Goal: Task Accomplishment & Management: Use online tool/utility

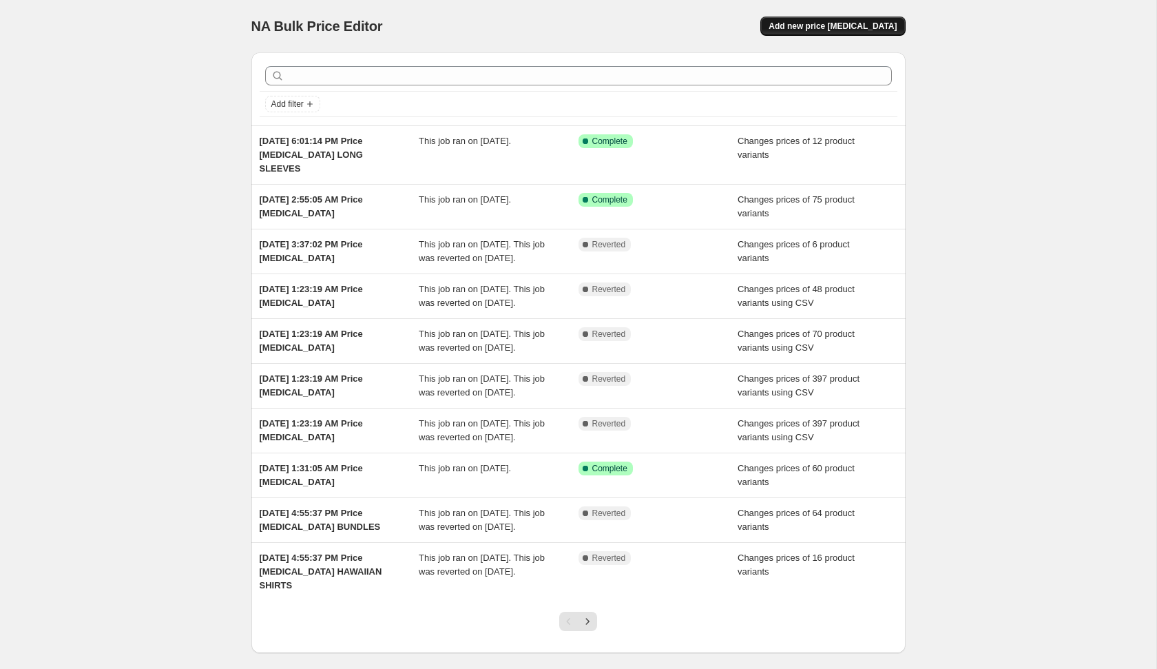
click at [829, 30] on span "Add new price [MEDICAL_DATA]" at bounding box center [833, 26] width 128 height 11
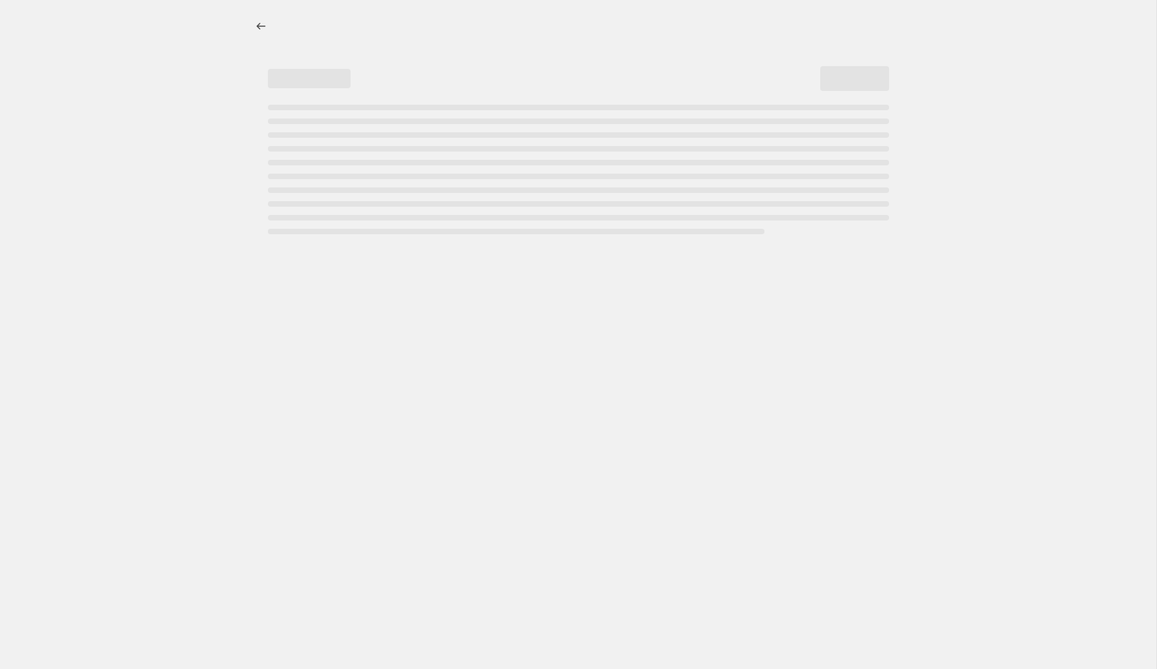
select select "percentage"
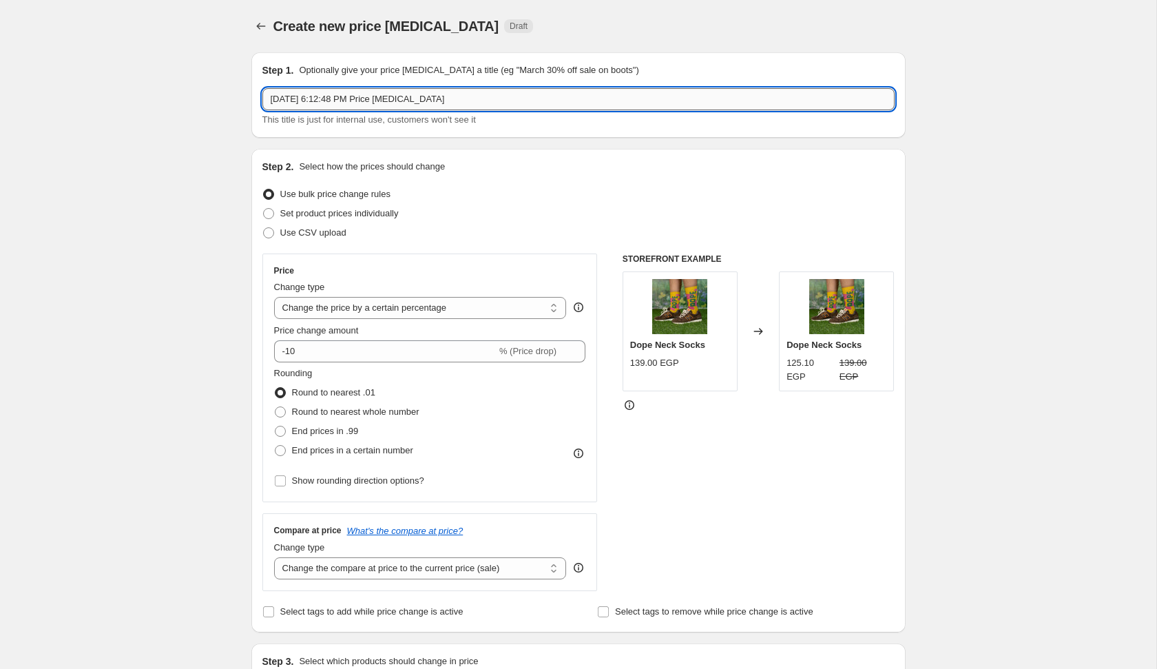
click at [564, 99] on input "[DATE] 6:12:48 PM Price [MEDICAL_DATA]" at bounding box center [578, 99] width 632 height 22
type input "[DATE] 6:12:48 PM Price [MEDICAL_DATA] SALE REMOVE"
click at [355, 207] on span "Set product prices individually" at bounding box center [339, 214] width 118 height 14
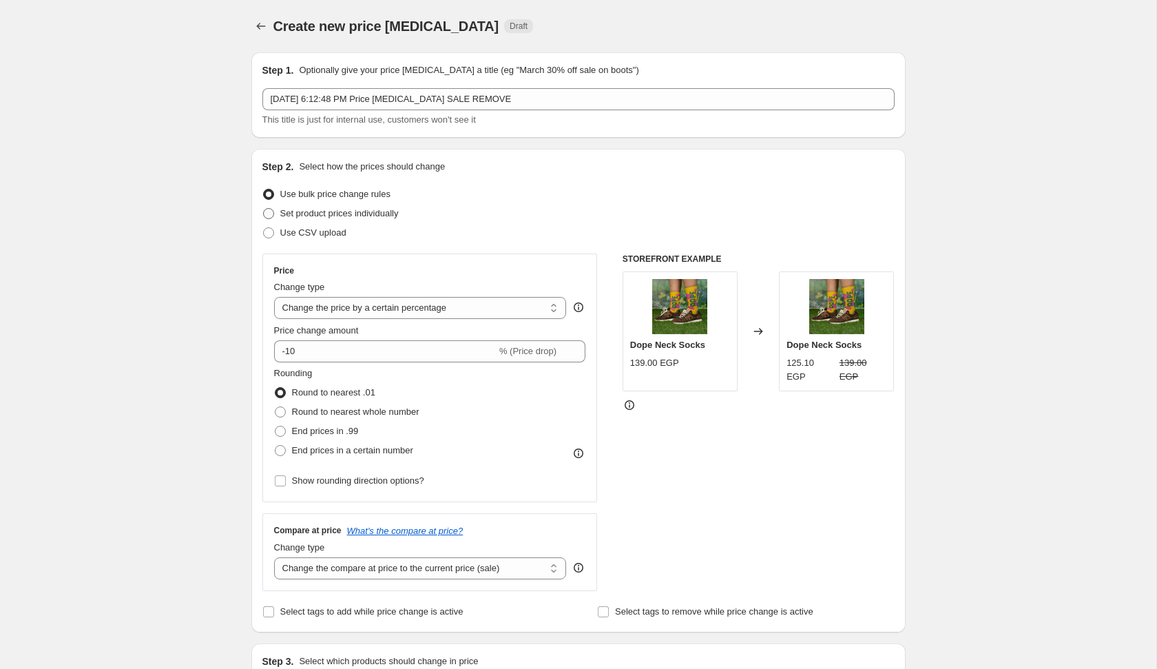
click at [371, 210] on span "Set product prices individually" at bounding box center [339, 213] width 118 height 10
click at [264, 209] on input "Set product prices individually" at bounding box center [263, 208] width 1 height 1
radio input "true"
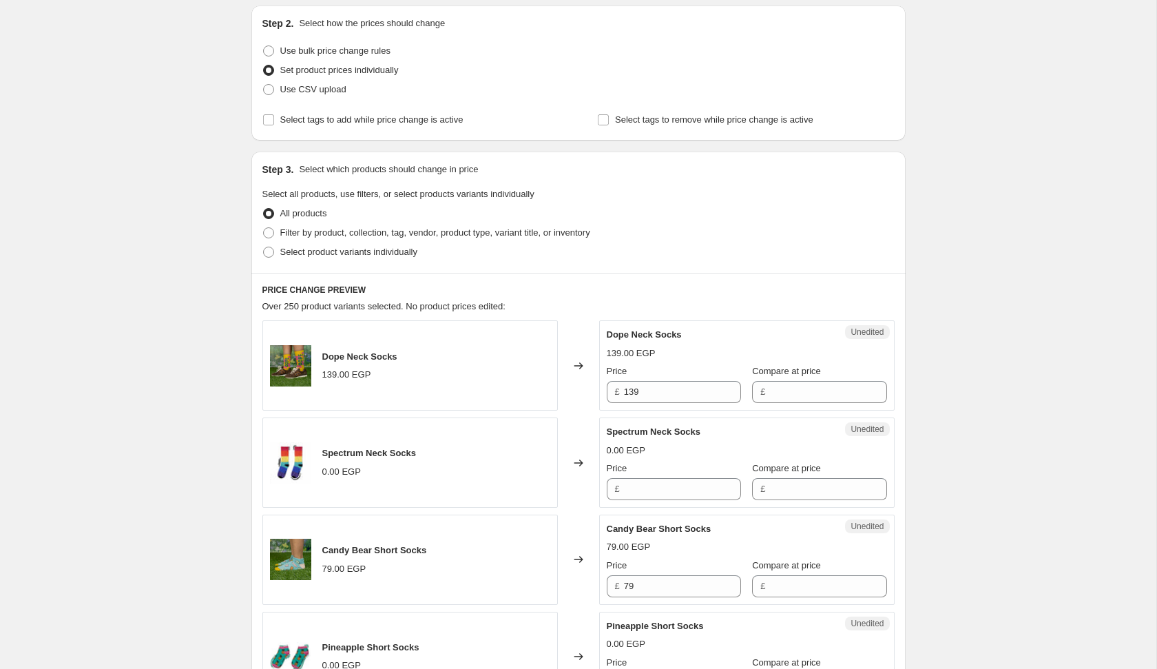
scroll to position [144, 0]
click at [354, 231] on span "Filter by product, collection, tag, vendor, product type, variant title, or inv…" at bounding box center [435, 232] width 310 height 10
click at [264, 227] on input "Filter by product, collection, tag, vendor, product type, variant title, or inv…" at bounding box center [263, 227] width 1 height 1
radio input "true"
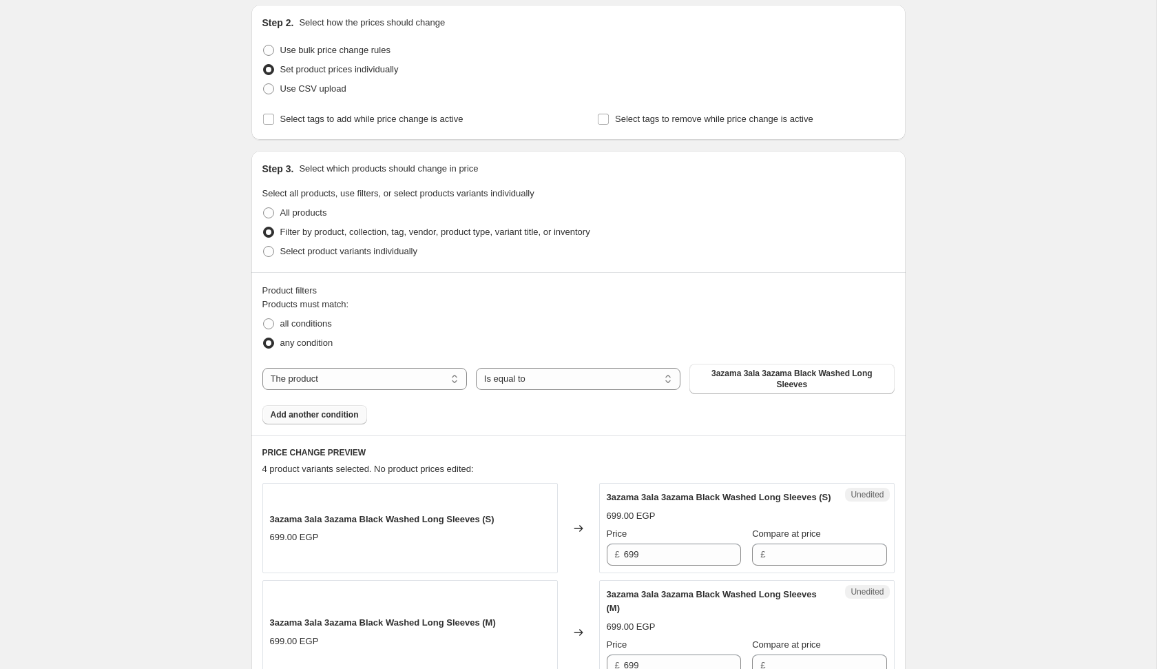
click at [333, 413] on span "Add another condition" at bounding box center [315, 414] width 88 height 11
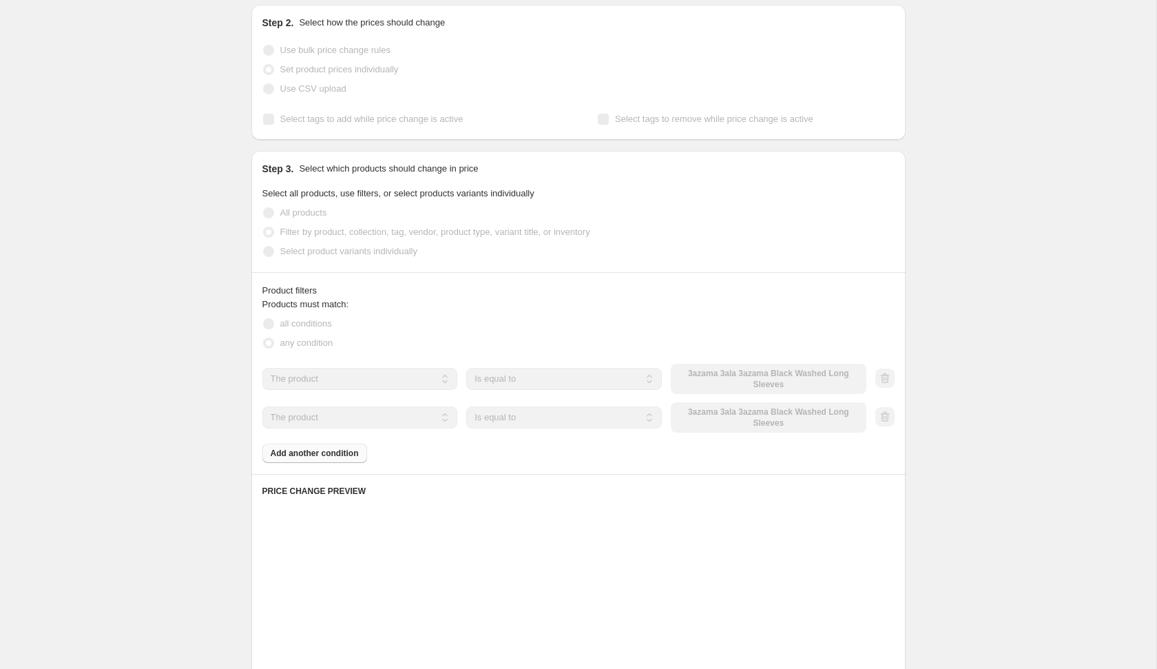
click at [347, 383] on select "The product The product's collection The product's tag The product's vendor The…" at bounding box center [360, 379] width 196 height 22
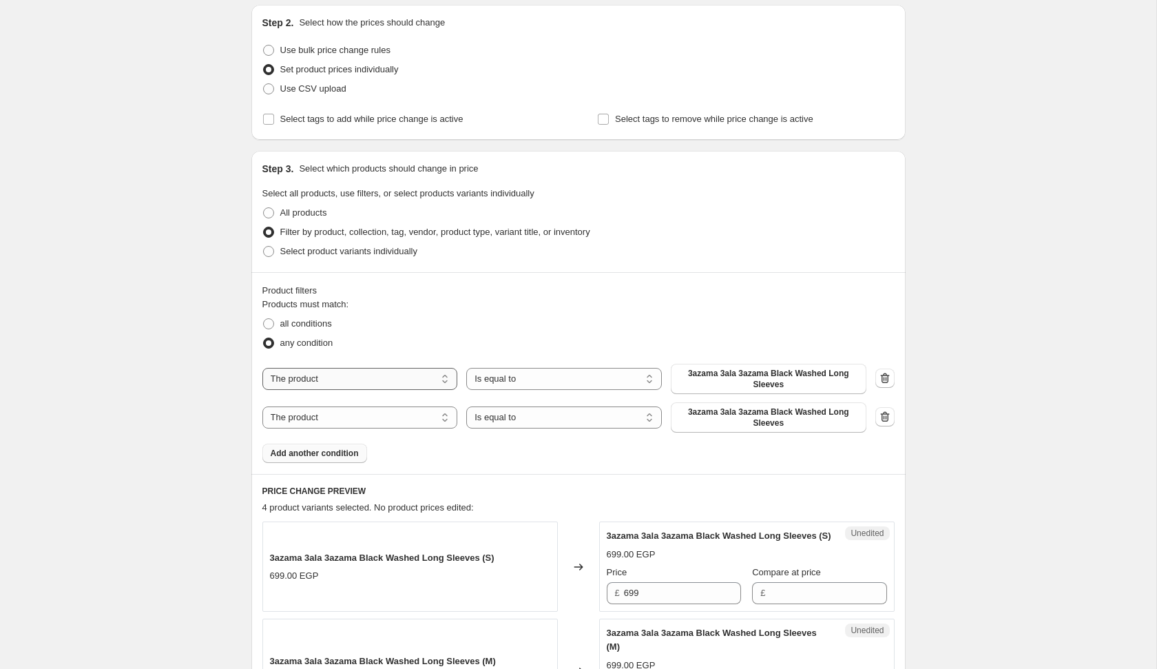
select select "title"
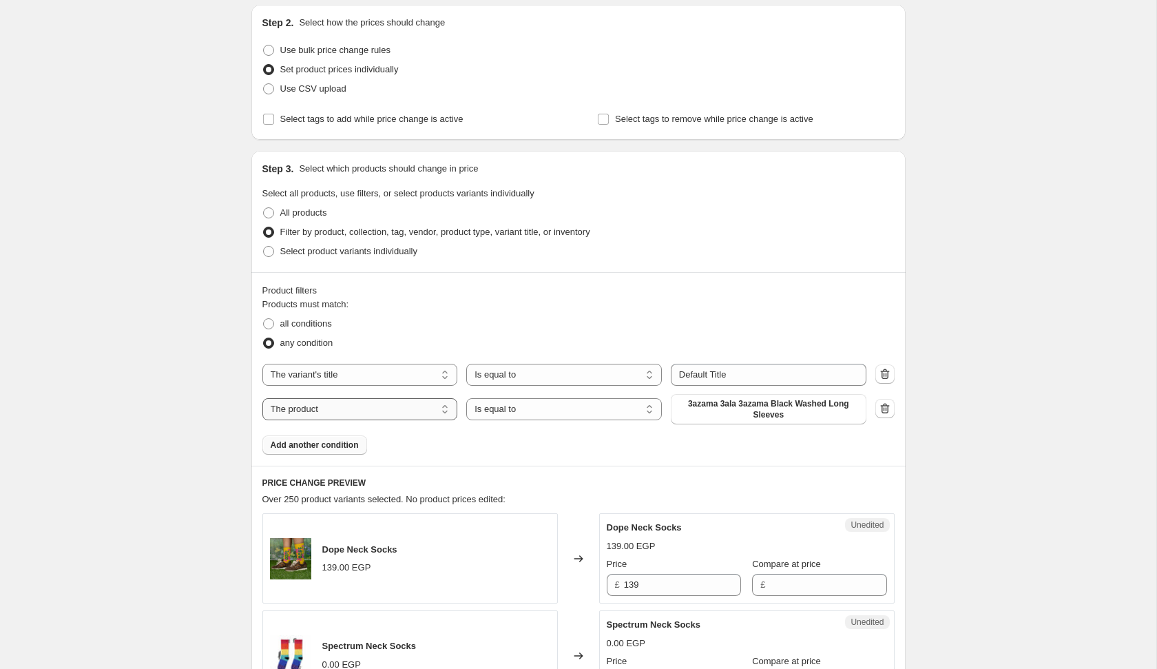
click at [351, 416] on select "The product The product's collection The product's tag The product's vendor The…" at bounding box center [360, 409] width 196 height 22
select select "title"
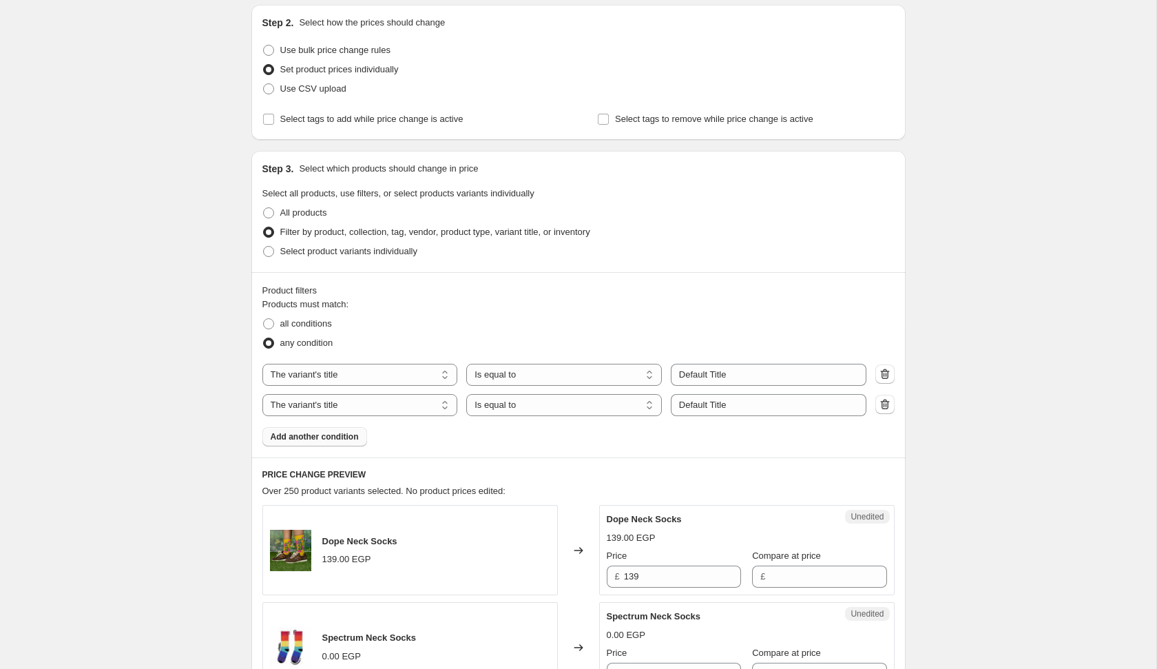
click at [329, 440] on span "Add another condition" at bounding box center [315, 436] width 88 height 11
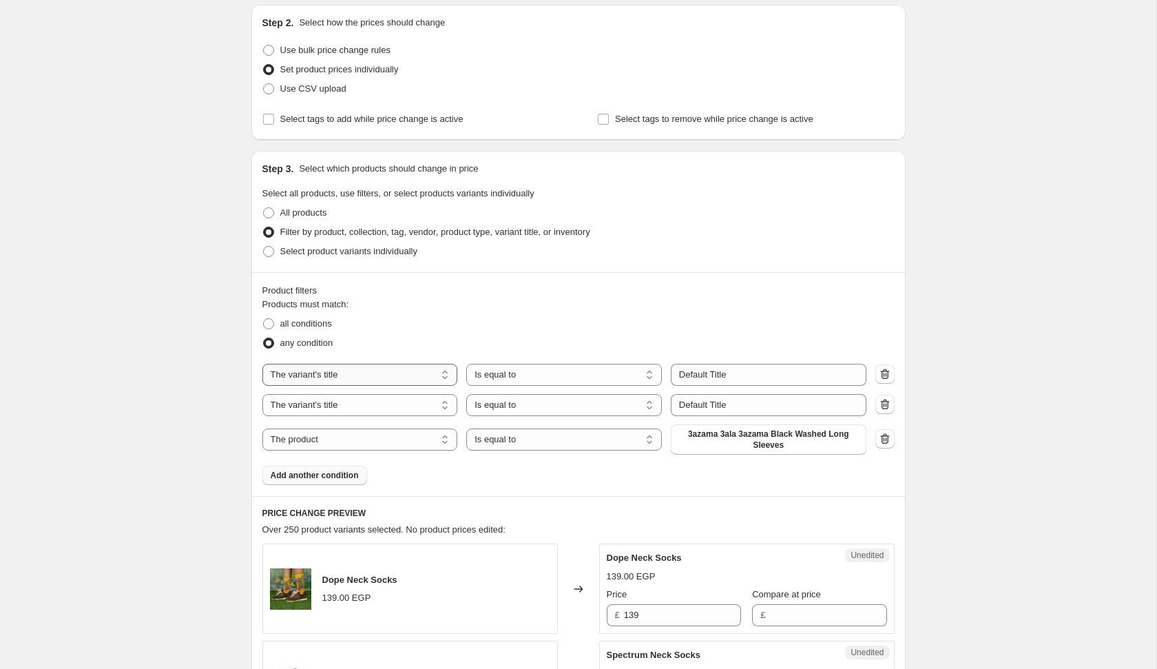
click at [353, 376] on select "The product The product's collection The product's tag The product's vendor The…" at bounding box center [360, 375] width 196 height 22
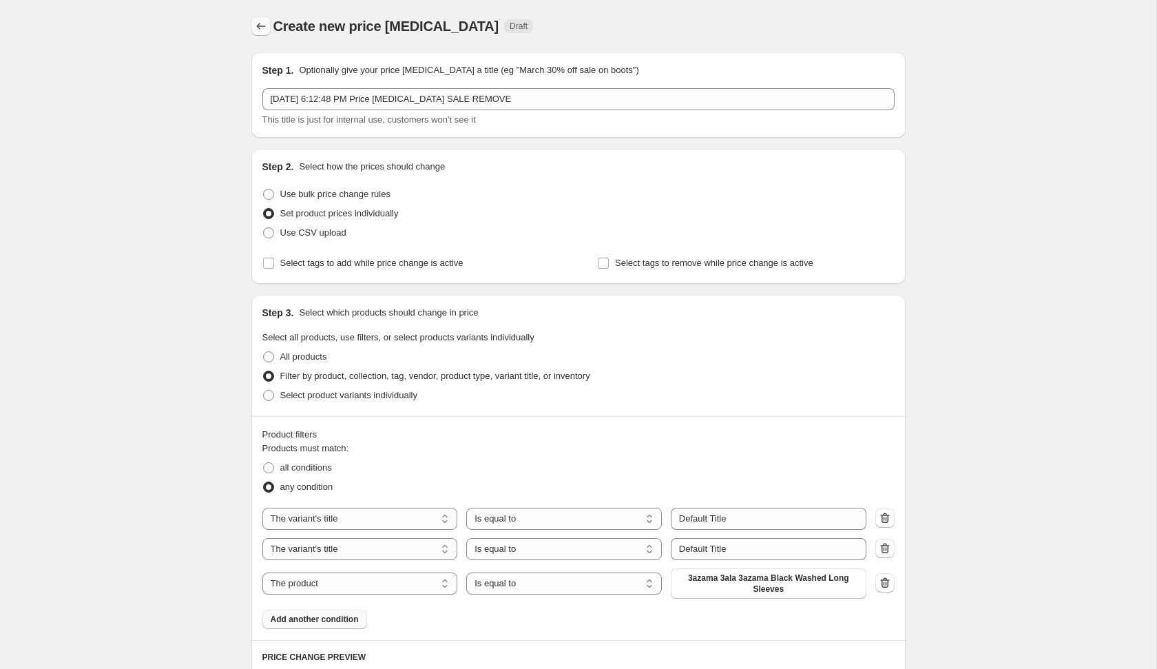
click at [261, 28] on icon "Price change jobs" at bounding box center [261, 26] width 14 height 14
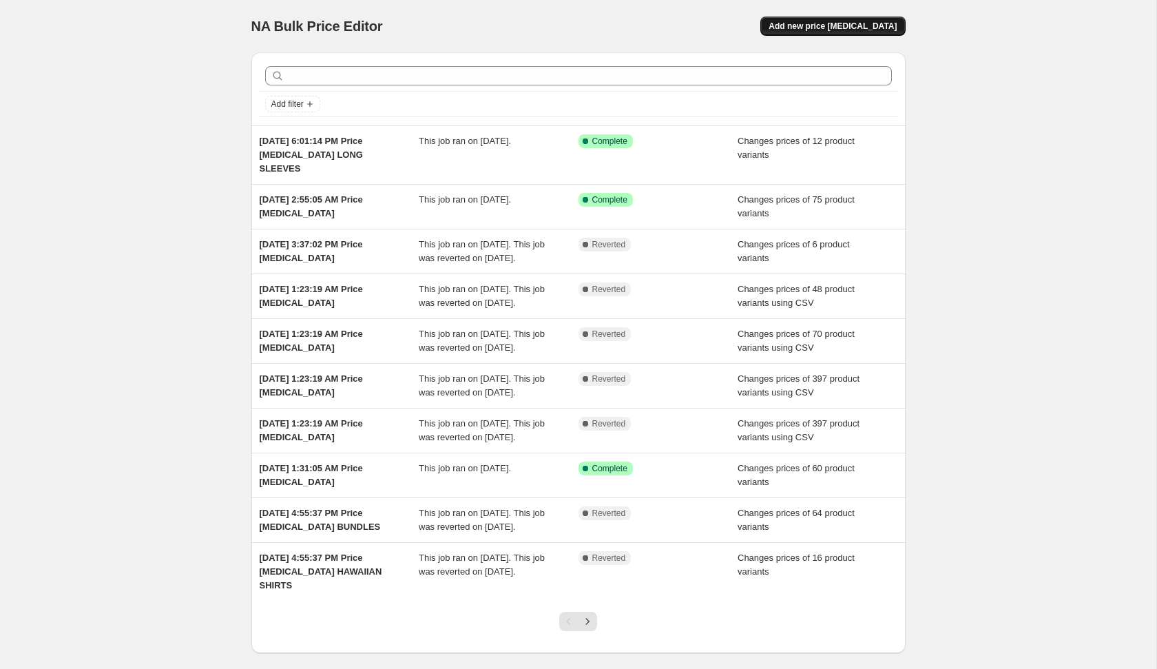
click at [804, 23] on span "Add new price [MEDICAL_DATA]" at bounding box center [833, 26] width 128 height 11
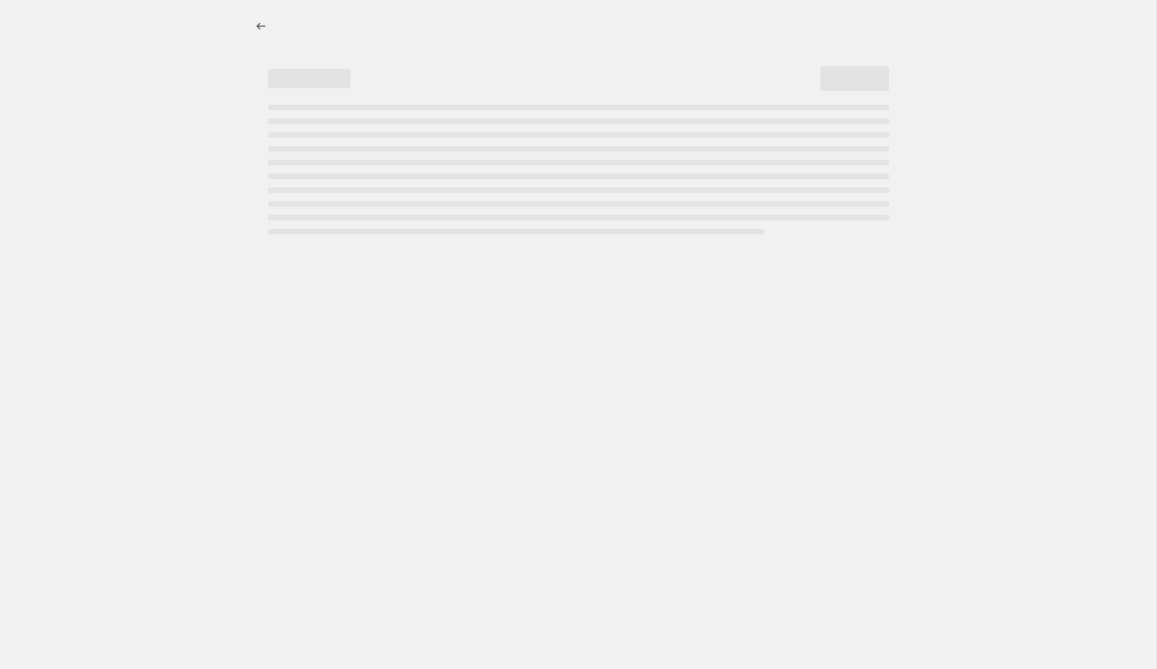
select select "percentage"
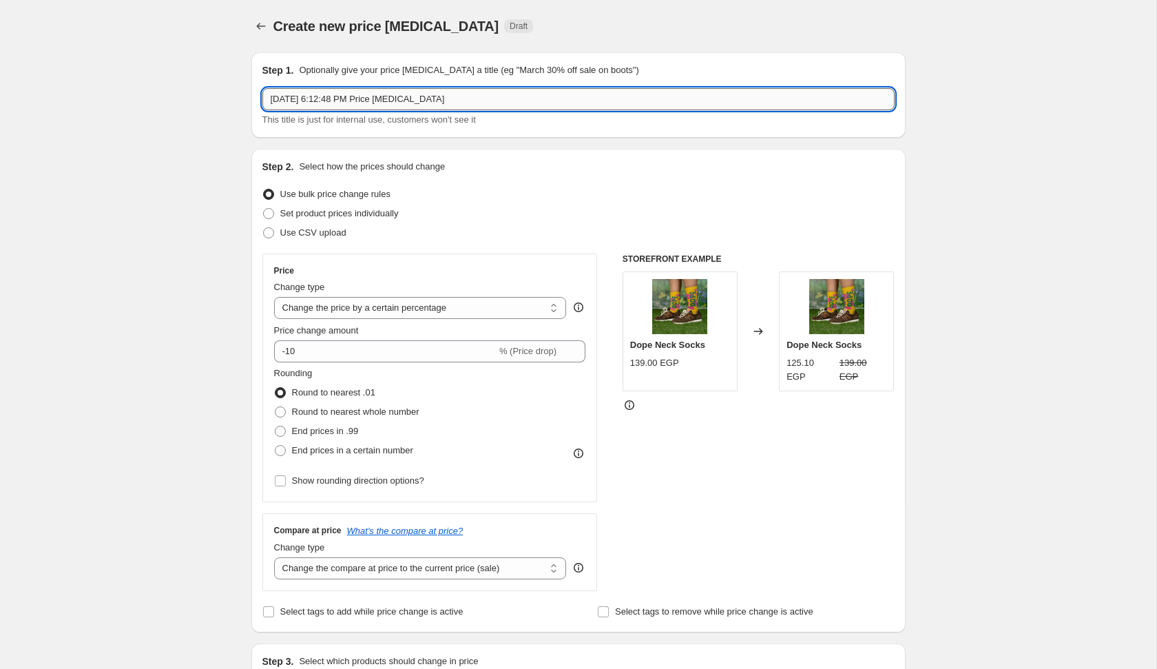
click at [557, 99] on input "[DATE] 6:12:48 PM Price [MEDICAL_DATA]" at bounding box center [578, 99] width 632 height 22
type input "[DATE] 6:12:48 PM Price [MEDICAL_DATA] SALE REMOVE"
click at [367, 211] on span "Set product prices individually" at bounding box center [339, 213] width 118 height 10
click at [264, 209] on input "Set product prices individually" at bounding box center [263, 208] width 1 height 1
radio input "true"
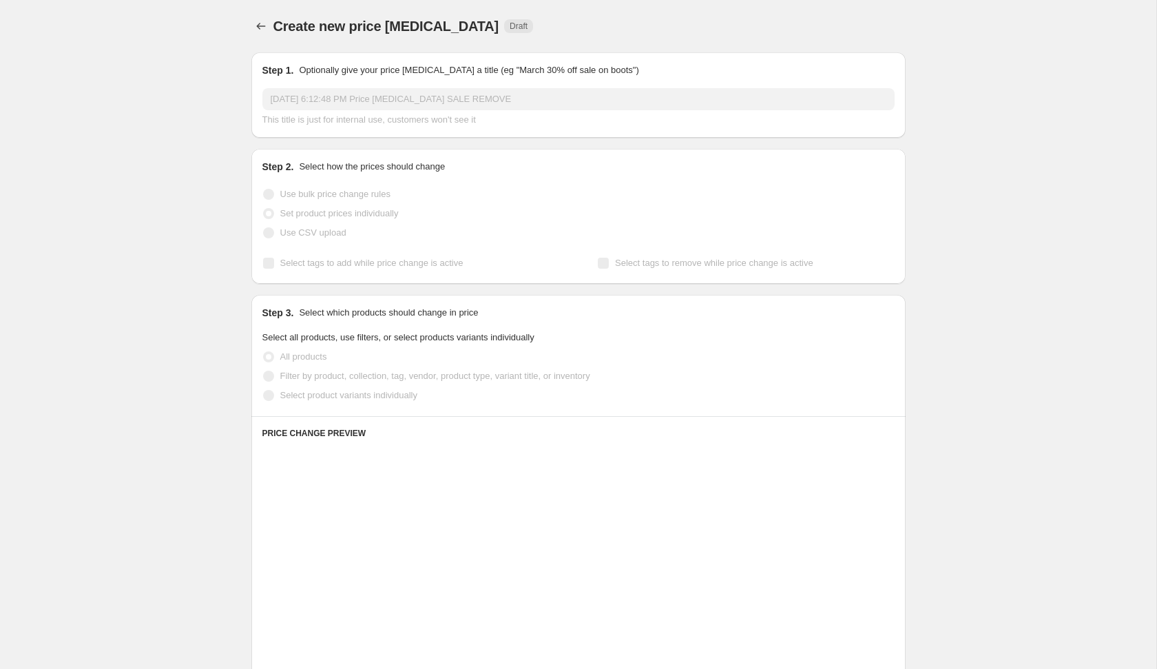
scroll to position [112, 0]
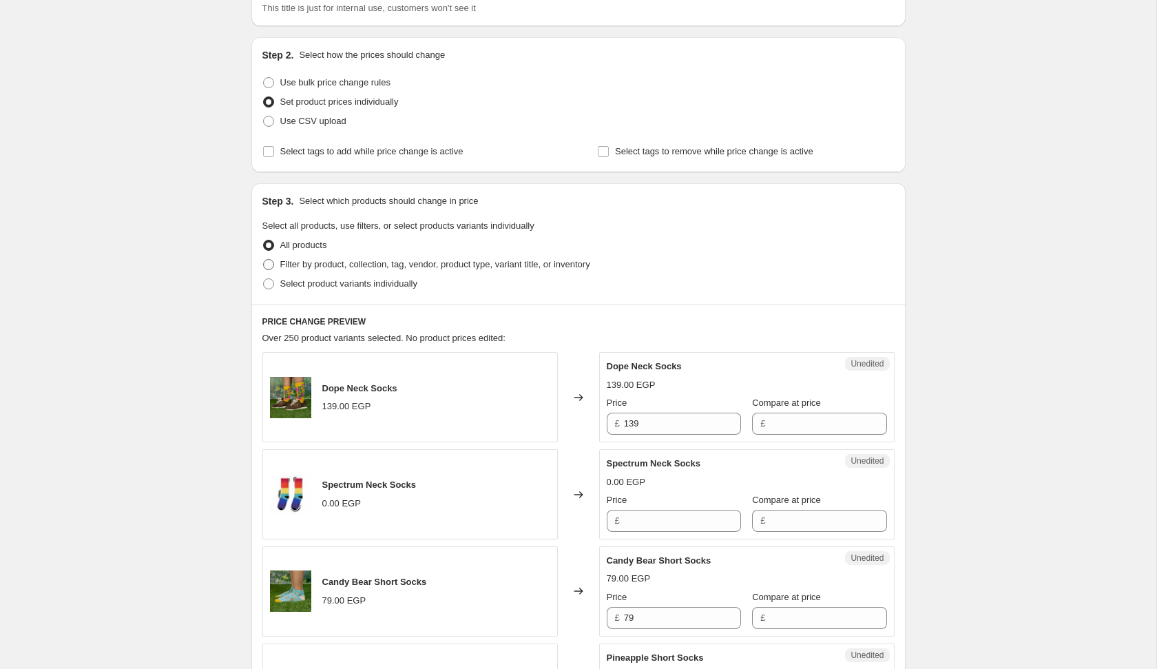
click at [395, 262] on span "Filter by product, collection, tag, vendor, product type, variant title, or inv…" at bounding box center [435, 264] width 310 height 10
click at [264, 260] on input "Filter by product, collection, tag, vendor, product type, variant title, or inv…" at bounding box center [263, 259] width 1 height 1
radio input "true"
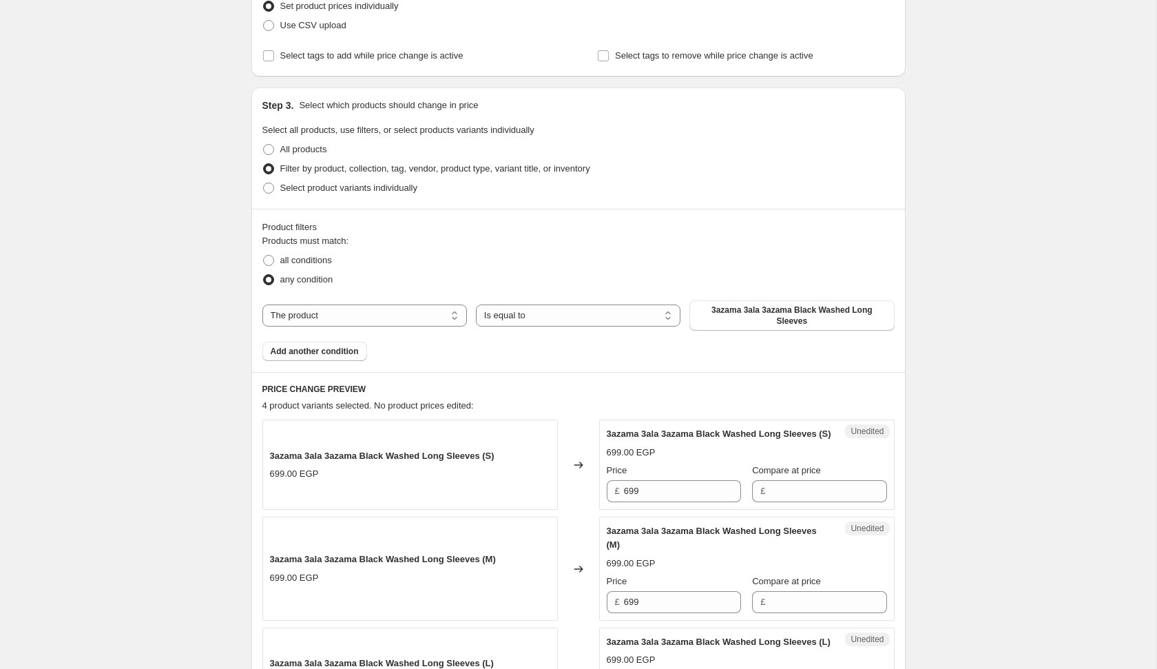
scroll to position [208, 0]
click at [324, 300] on div "The product The product's collection The product's tag The product's vendor The…" at bounding box center [578, 315] width 632 height 30
click at [324, 307] on select "The product The product's collection The product's tag The product's vendor The…" at bounding box center [364, 315] width 205 height 22
select select "title"
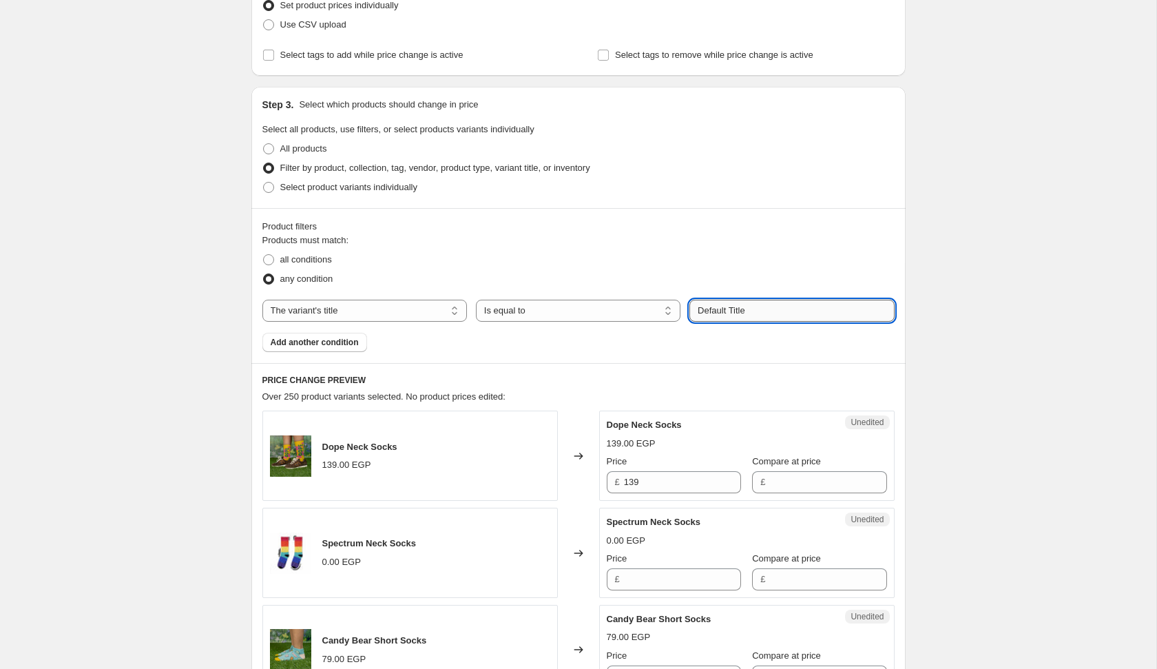
click at [746, 315] on input "Default Title" at bounding box center [792, 311] width 205 height 22
click at [774, 307] on input "Default Title" at bounding box center [792, 311] width 205 height 22
paste input "Black IYS Washed Hoodi"
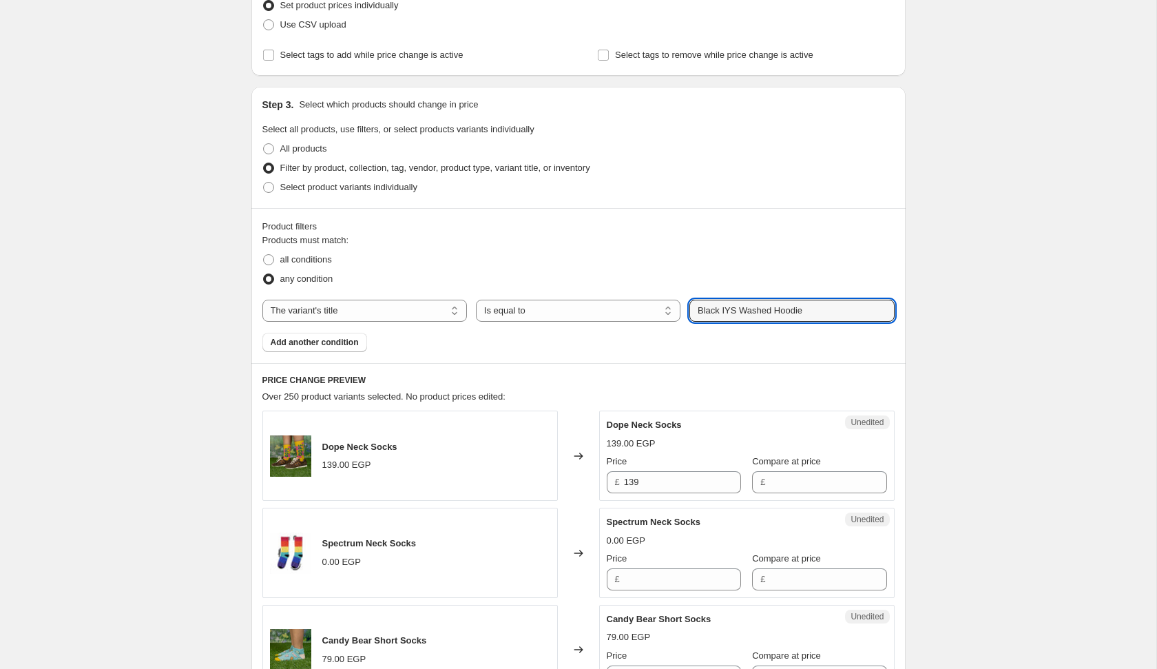
type input "Black IYS Washed Hoodie"
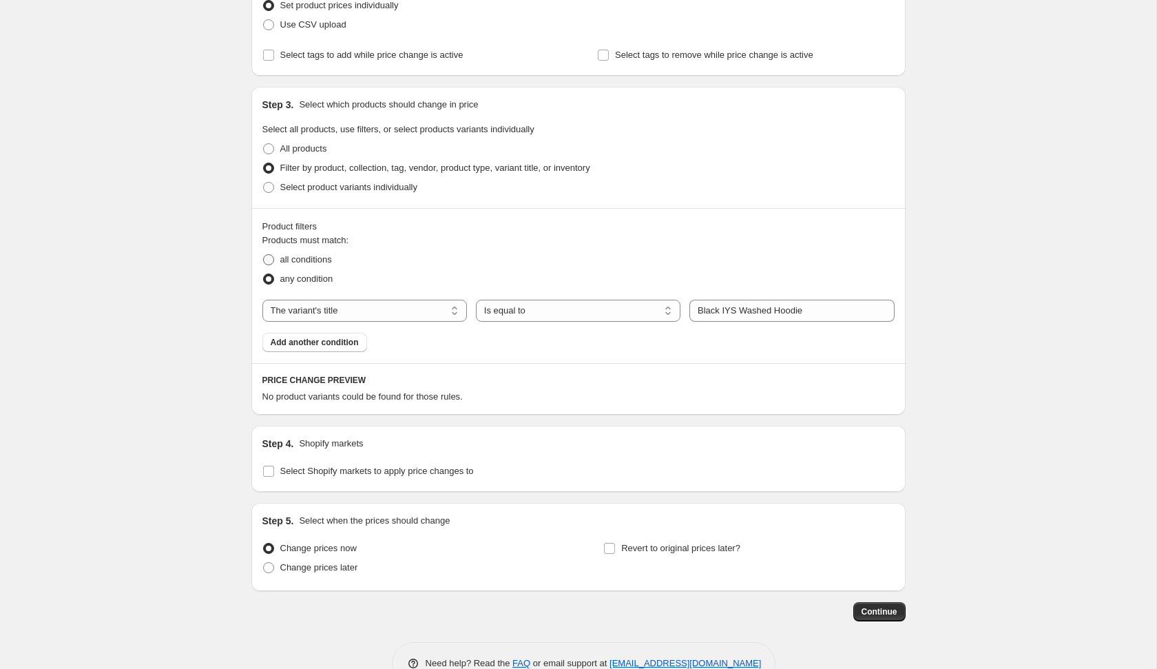
click at [310, 261] on span "all conditions" at bounding box center [306, 259] width 52 height 10
click at [264, 255] on input "all conditions" at bounding box center [263, 254] width 1 height 1
radio input "true"
click at [341, 313] on select "The product The product's collection The product's tag The product's vendor The…" at bounding box center [364, 311] width 205 height 22
select select "product"
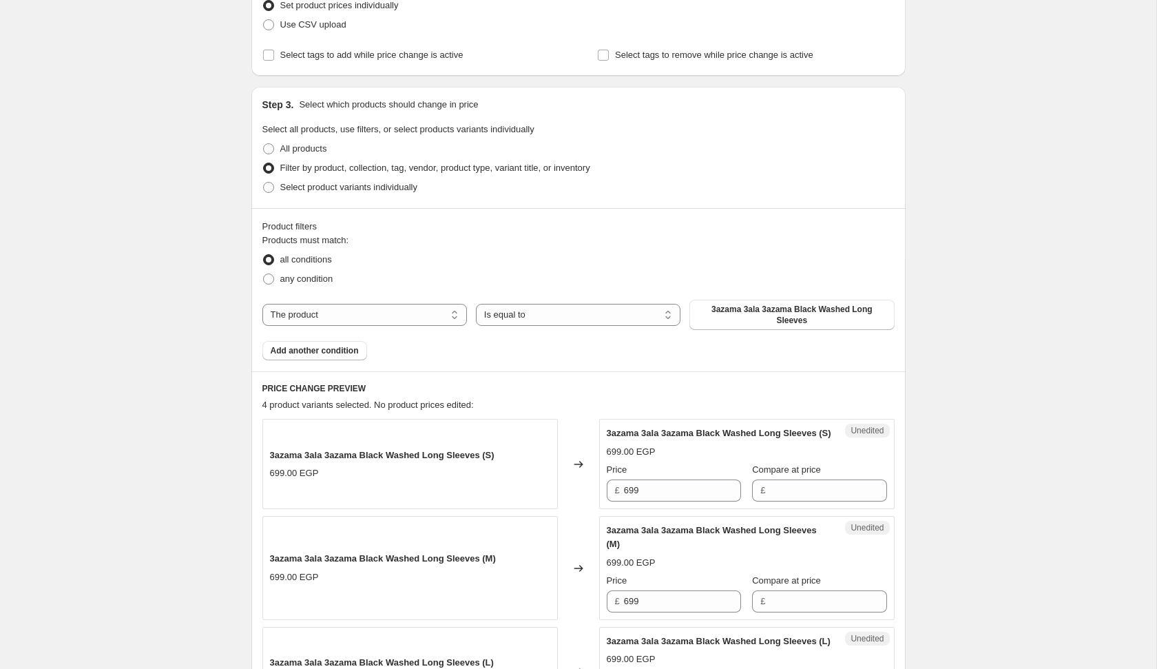
click at [743, 330] on div "Products must match: all conditions any condition The product The product's col…" at bounding box center [578, 297] width 632 height 127
click at [747, 313] on span "3azama 3ala 3azama Black Washed Long Sleeves" at bounding box center [792, 315] width 188 height 22
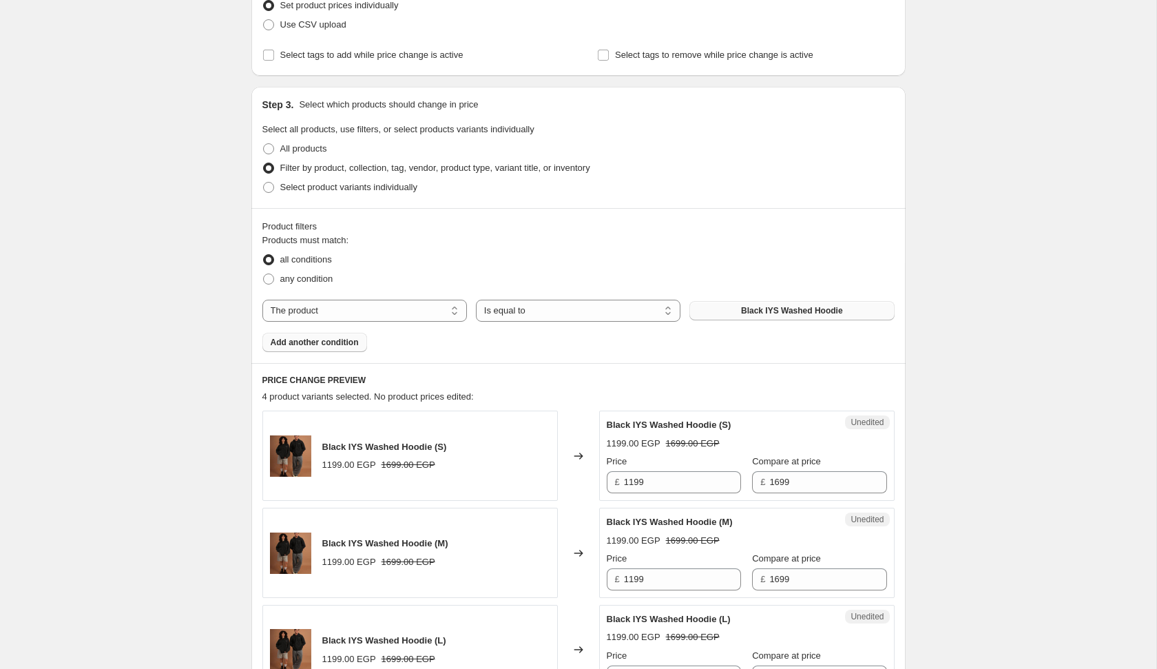
click at [343, 346] on span "Add another condition" at bounding box center [315, 342] width 88 height 11
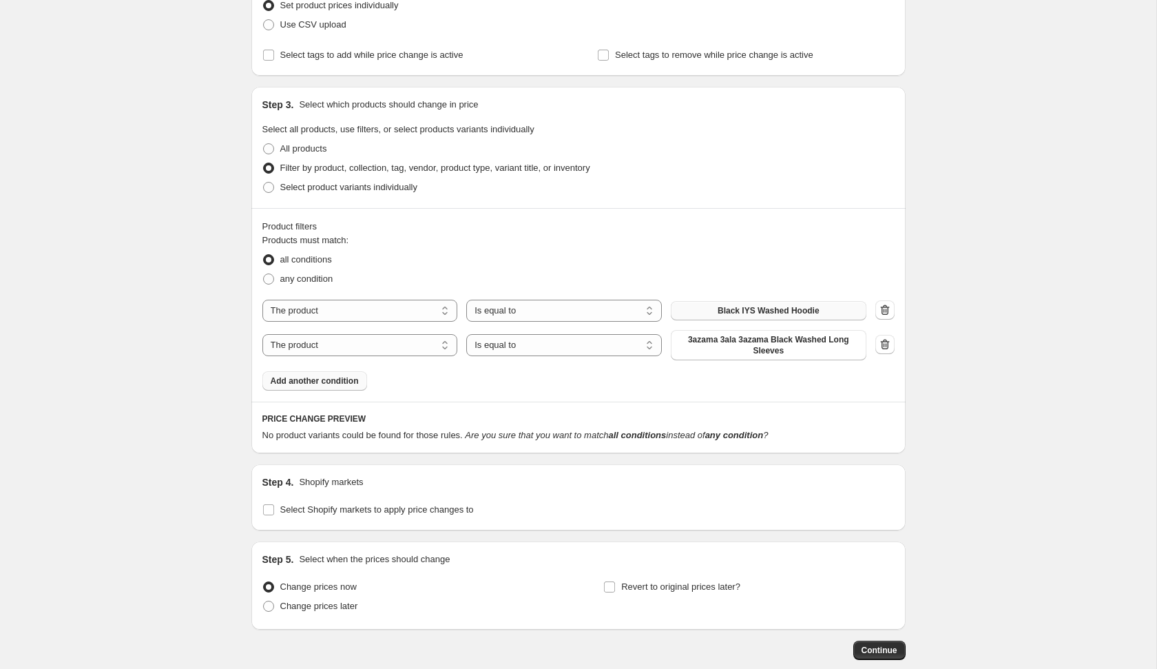
click at [343, 371] on button "Add another condition" at bounding box center [314, 380] width 105 height 19
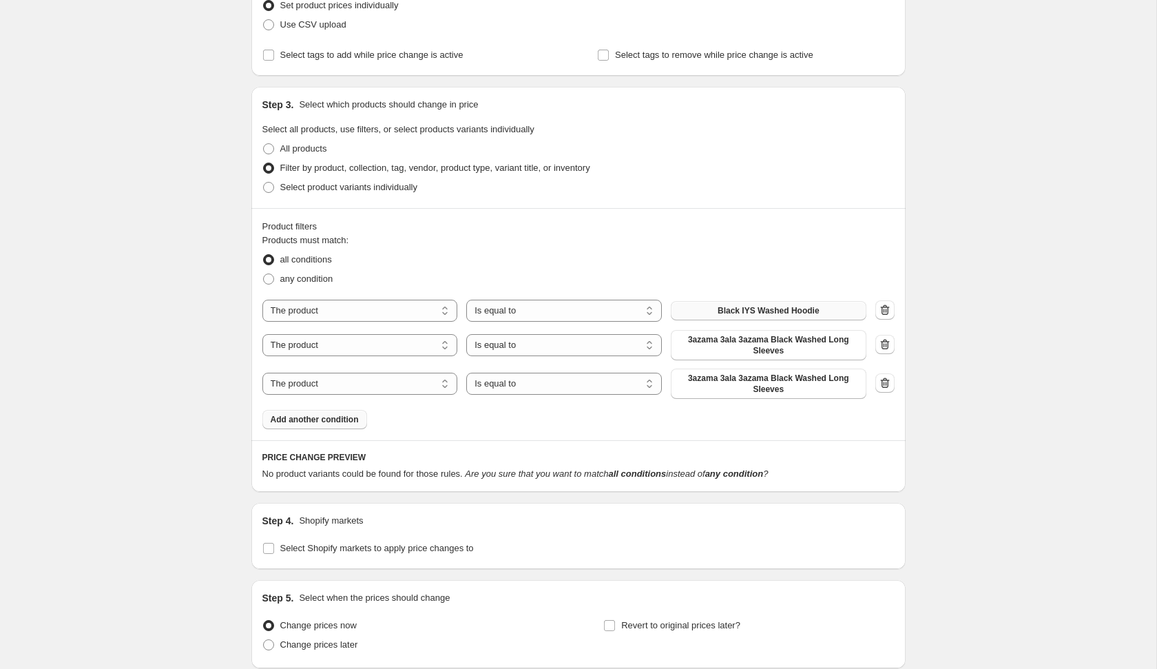
click at [341, 413] on button "Add another condition" at bounding box center [314, 419] width 105 height 19
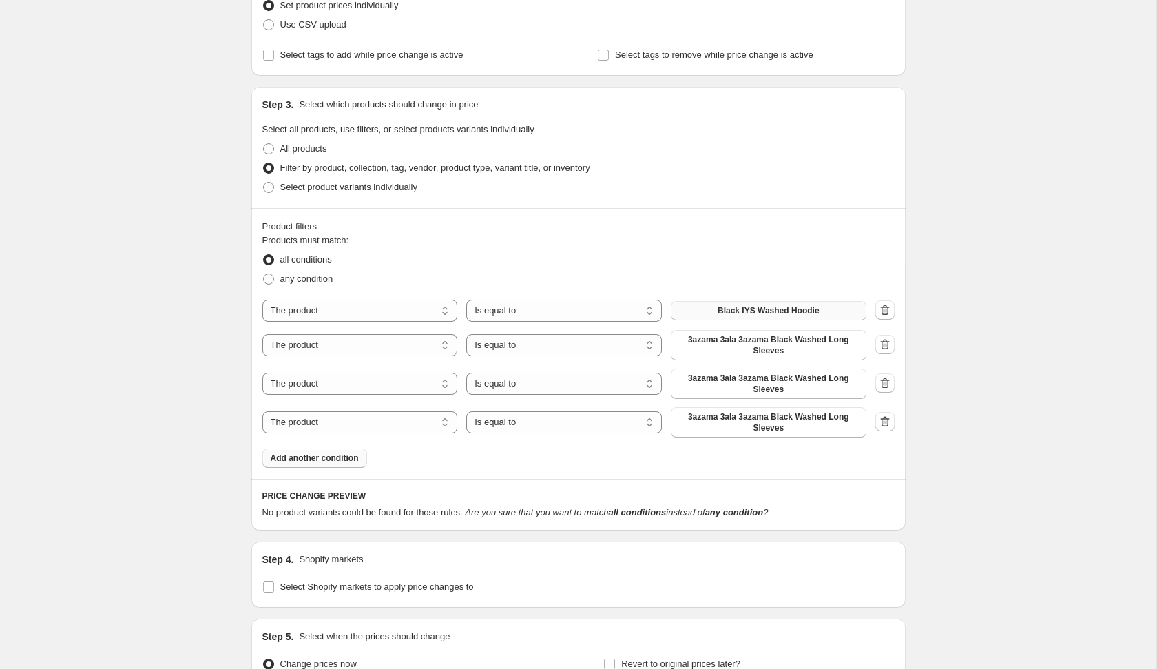
click at [341, 460] on span "Add another condition" at bounding box center [315, 458] width 88 height 11
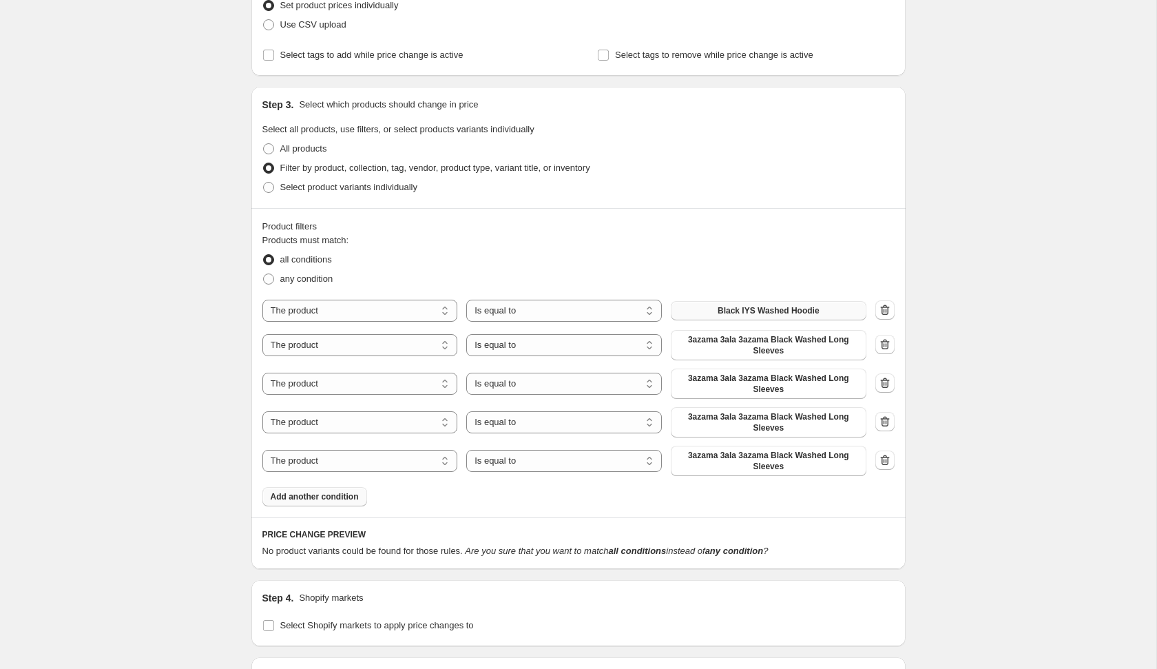
click at [340, 495] on span "Add another condition" at bounding box center [315, 496] width 88 height 11
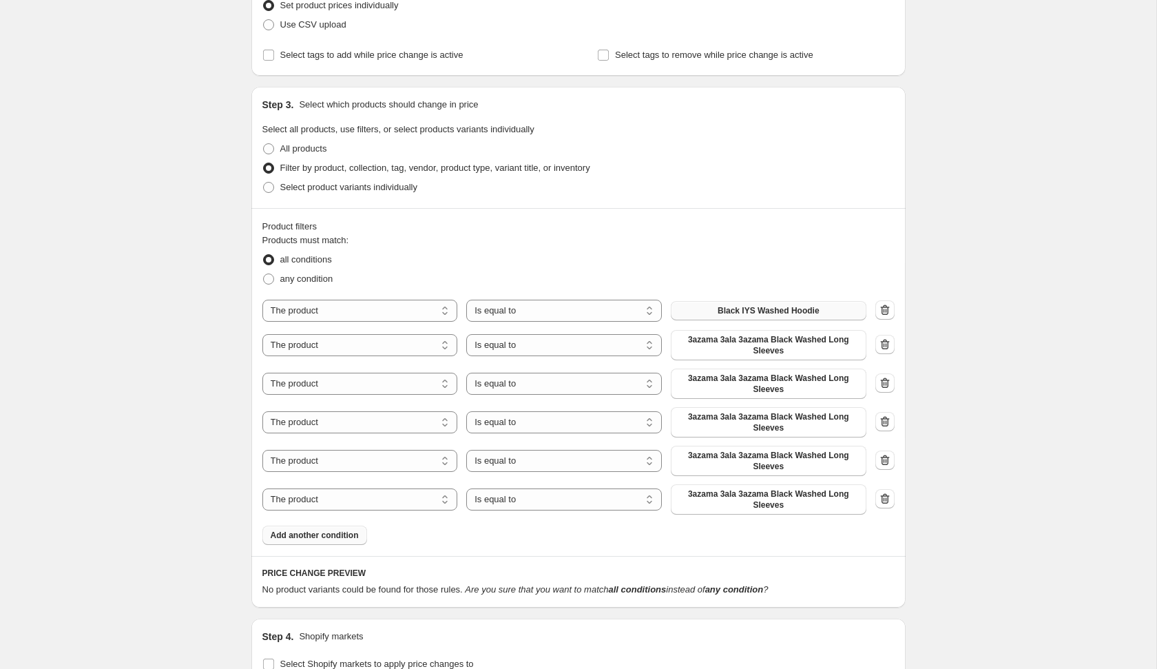
click at [338, 537] on span "Add another condition" at bounding box center [315, 535] width 88 height 11
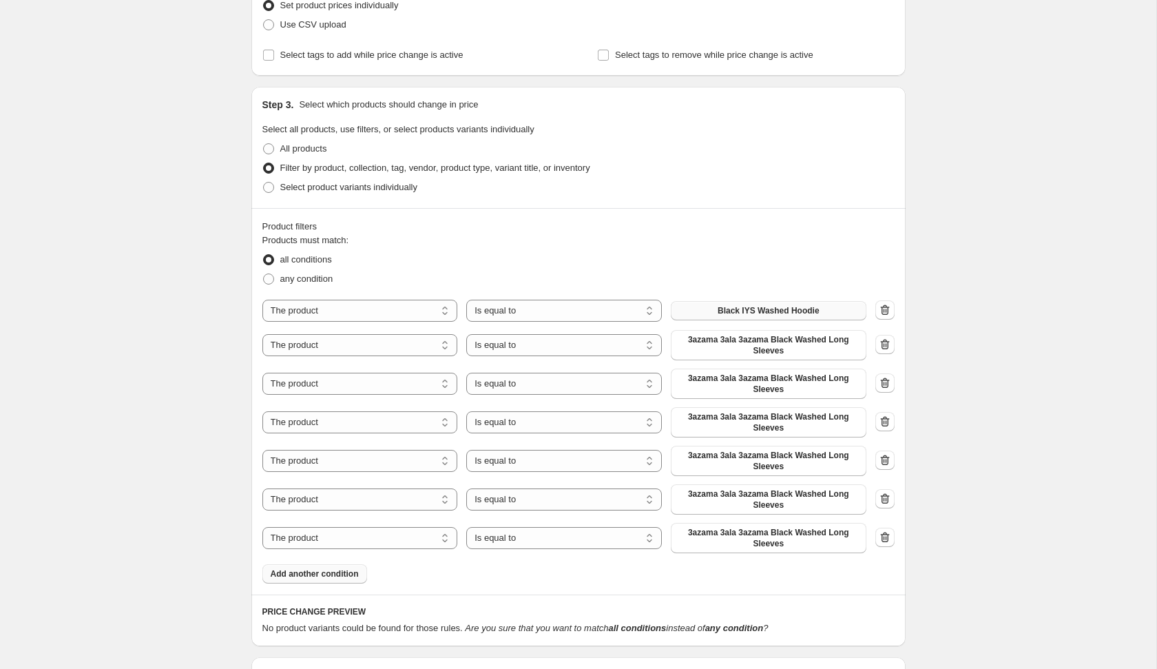
click at [336, 577] on span "Add another condition" at bounding box center [315, 573] width 88 height 11
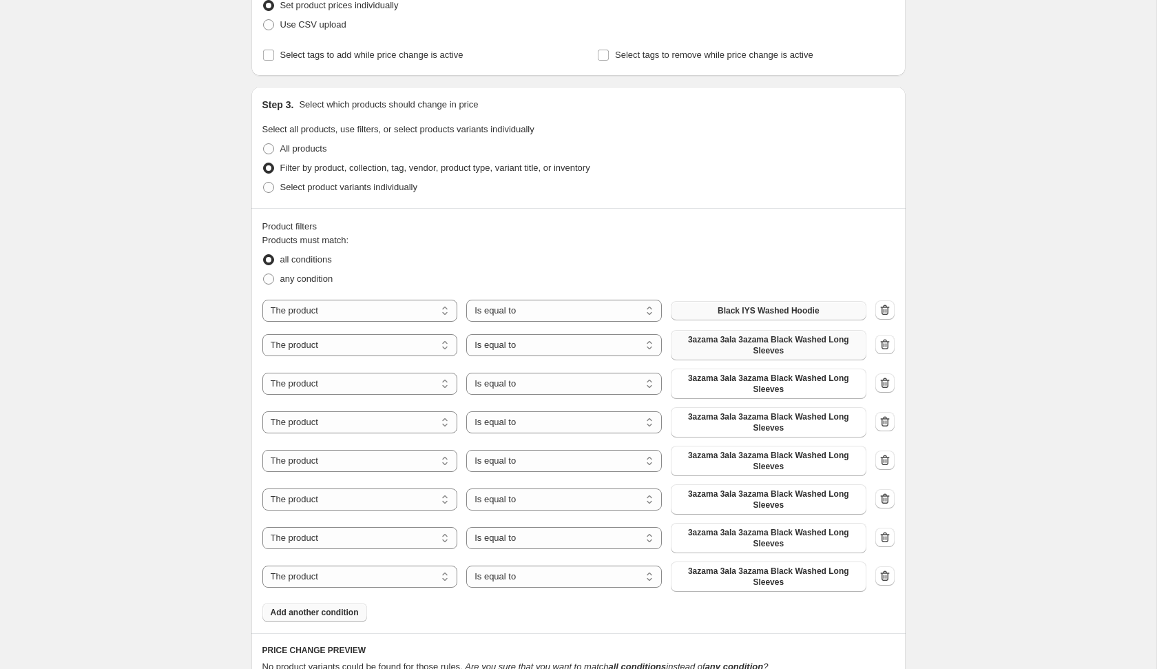
click at [776, 346] on span "3azama 3ala 3azama Black Washed Long Sleeves" at bounding box center [768, 345] width 179 height 22
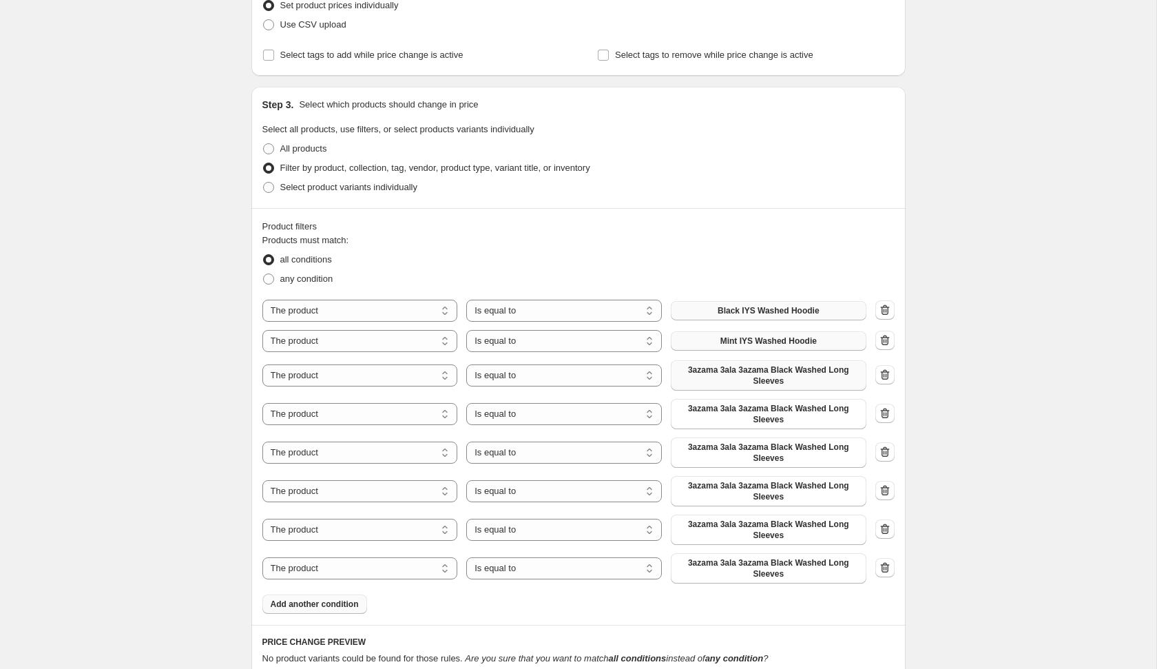
click at [749, 376] on span "3azama 3ala 3azama Black Washed Long Sleeves" at bounding box center [768, 375] width 179 height 22
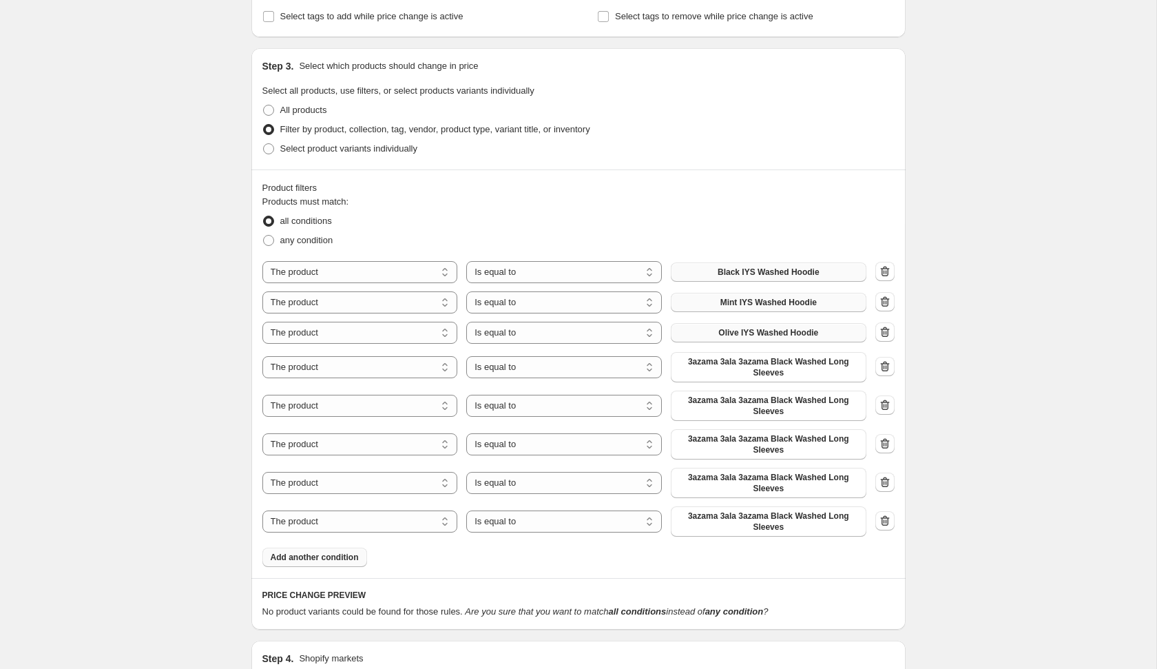
scroll to position [497, 0]
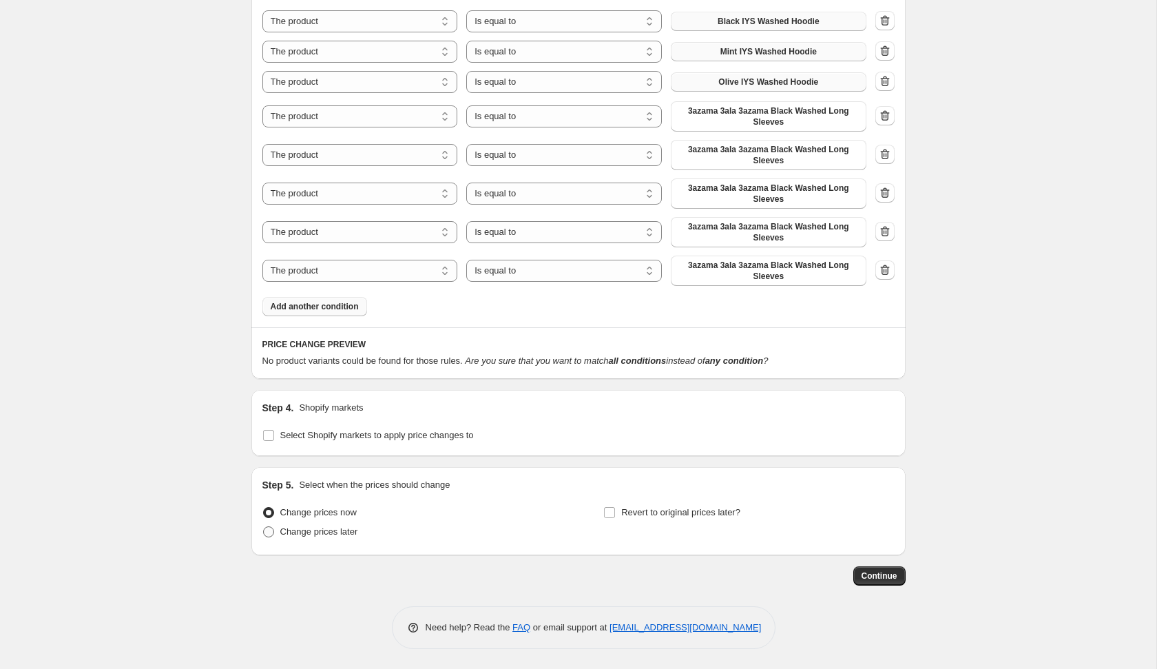
click at [350, 538] on label "Change prices later" at bounding box center [310, 531] width 96 height 19
click at [264, 527] on input "Change prices later" at bounding box center [263, 526] width 1 height 1
radio input "true"
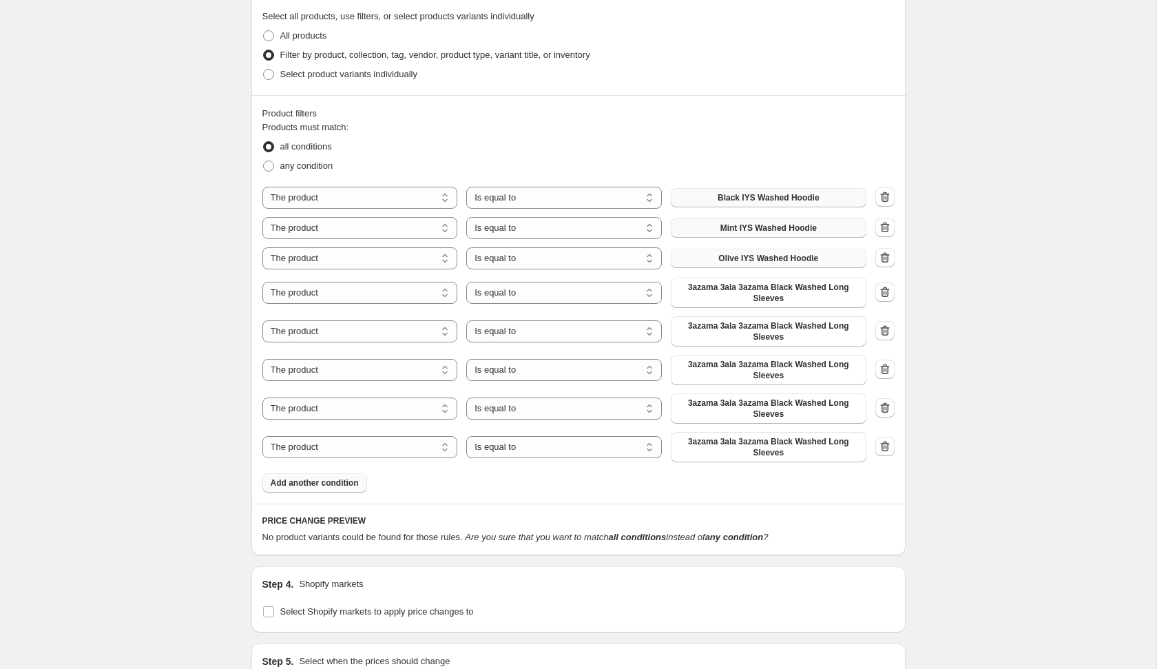
scroll to position [289, 0]
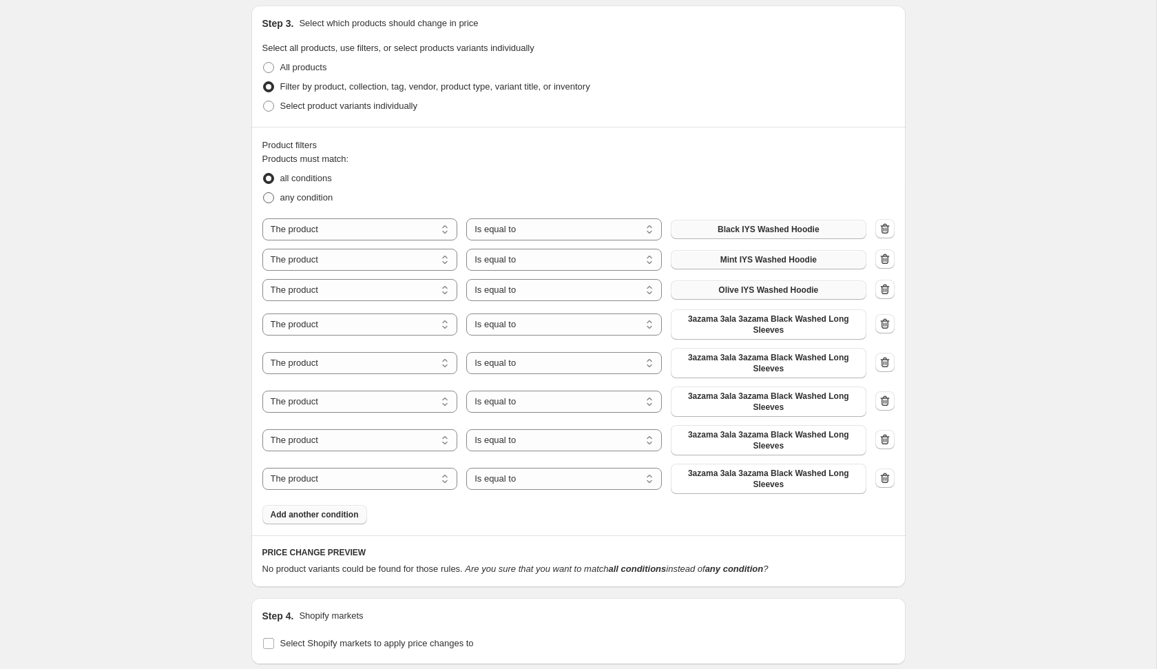
click at [287, 194] on span "any condition" at bounding box center [306, 197] width 53 height 10
click at [264, 193] on input "any condition" at bounding box center [263, 192] width 1 height 1
radio input "true"
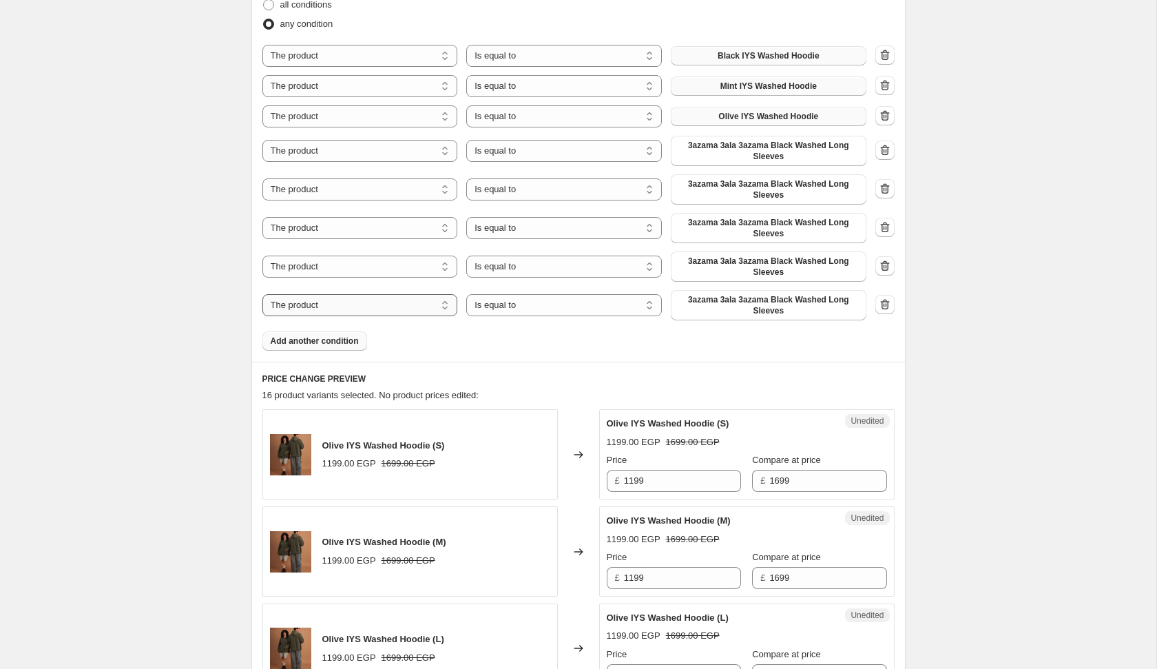
scroll to position [464, 0]
click at [683, 479] on input "1199" at bounding box center [682, 480] width 117 height 22
type input "1699"
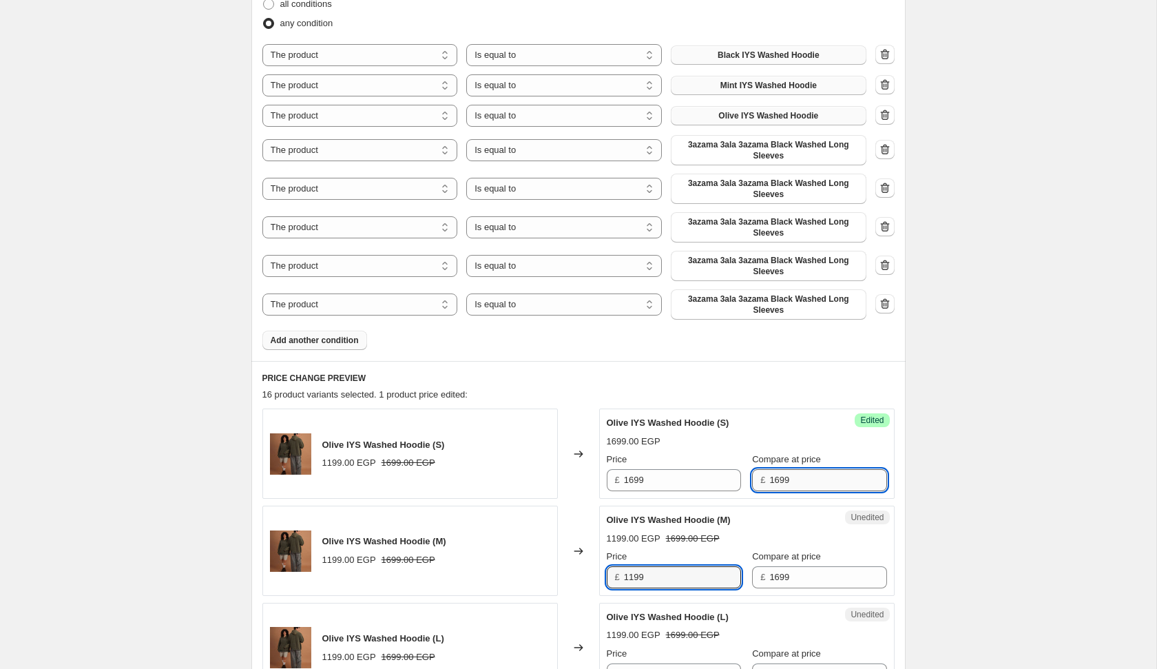
click at [812, 479] on input "1699" at bounding box center [828, 480] width 117 height 22
click at [675, 570] on input "1199" at bounding box center [682, 577] width 117 height 22
type input "1699"
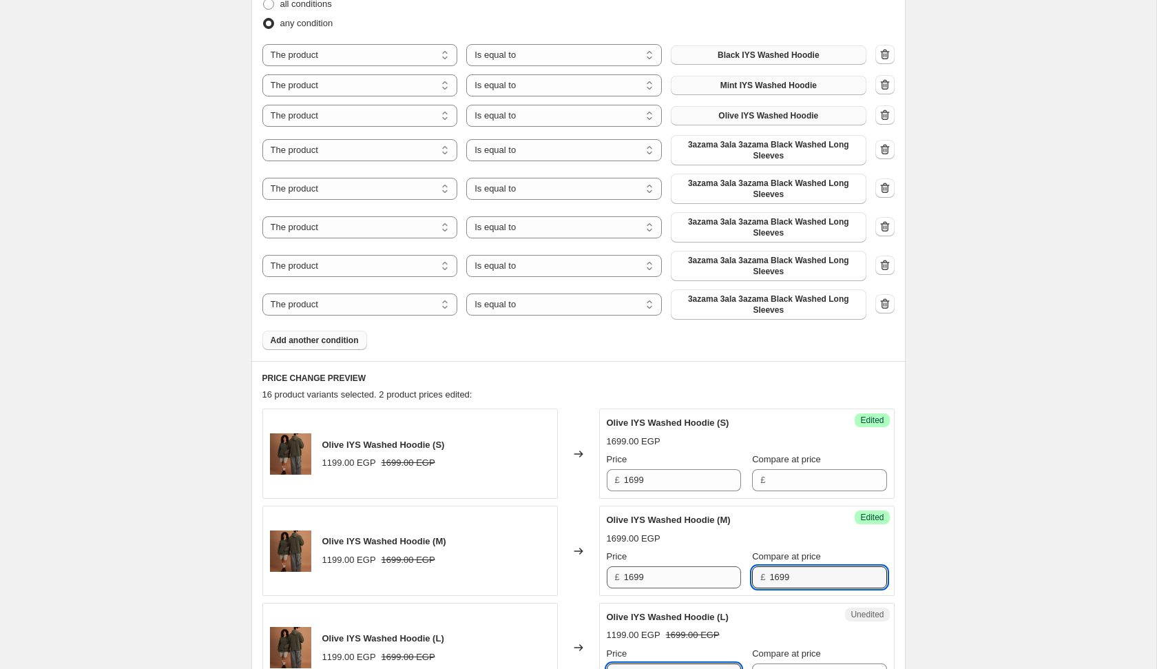
scroll to position [478, 0]
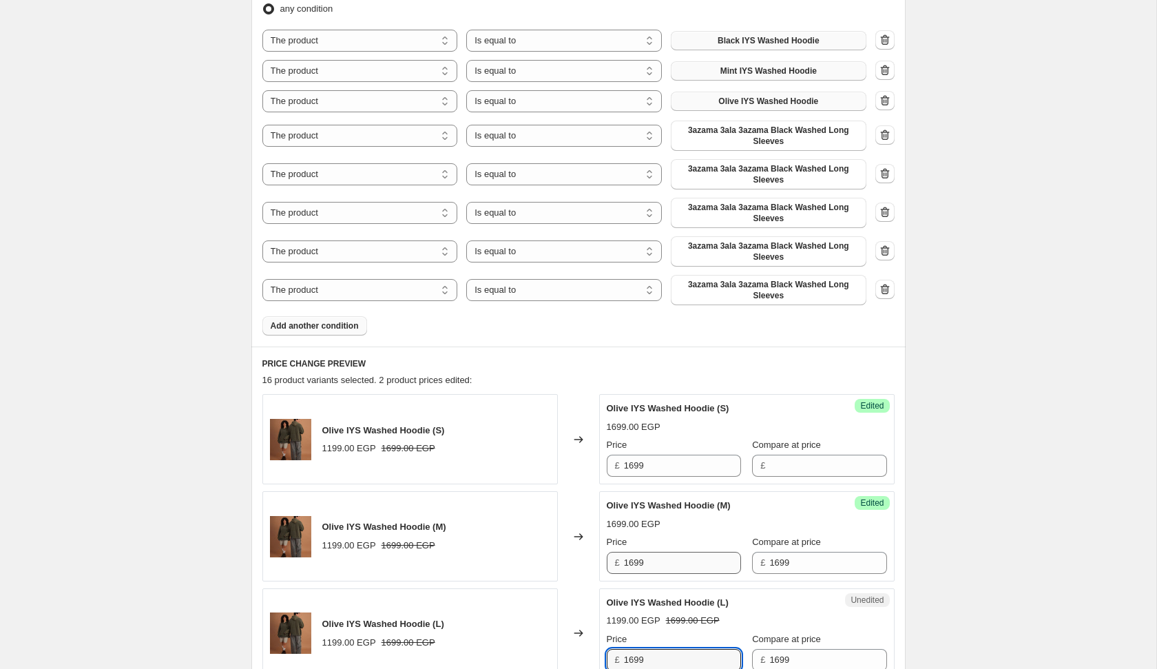
type input "1699"
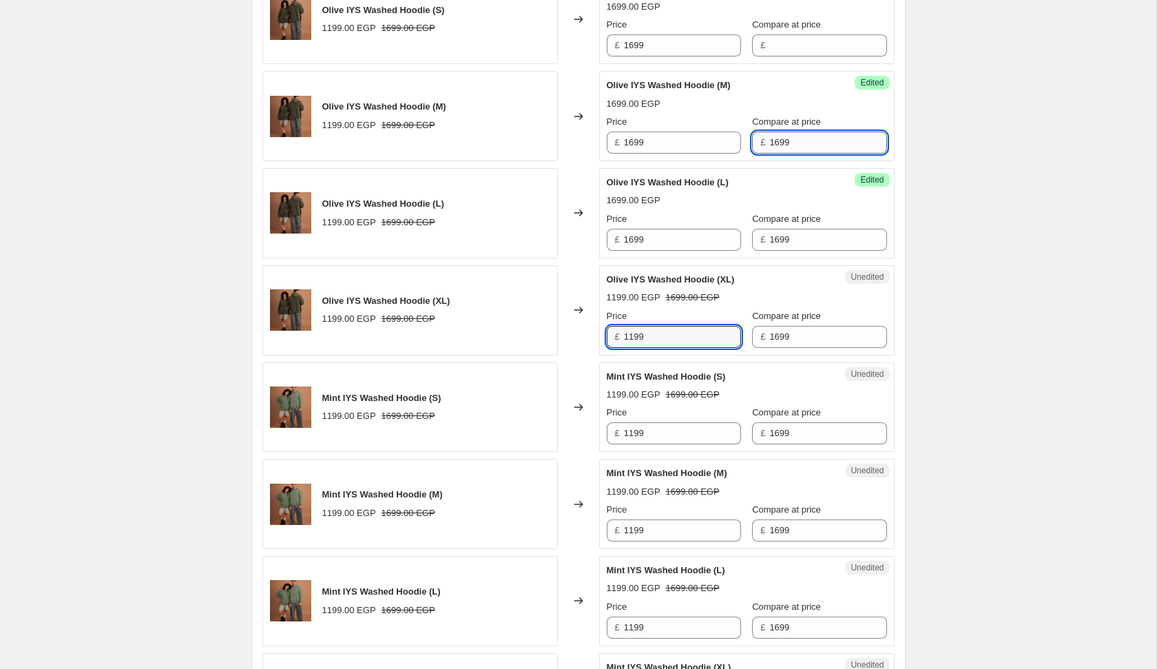
click at [798, 139] on input "1699" at bounding box center [828, 143] width 117 height 22
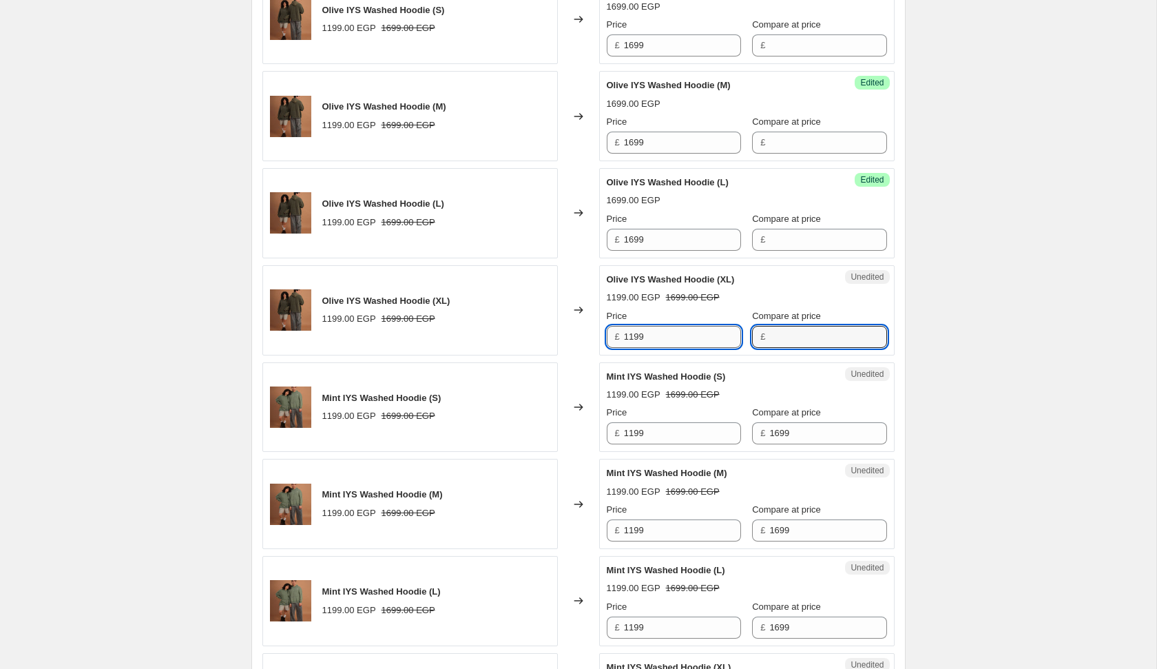
click at [681, 334] on input "1199" at bounding box center [682, 337] width 117 height 22
type input "1699"
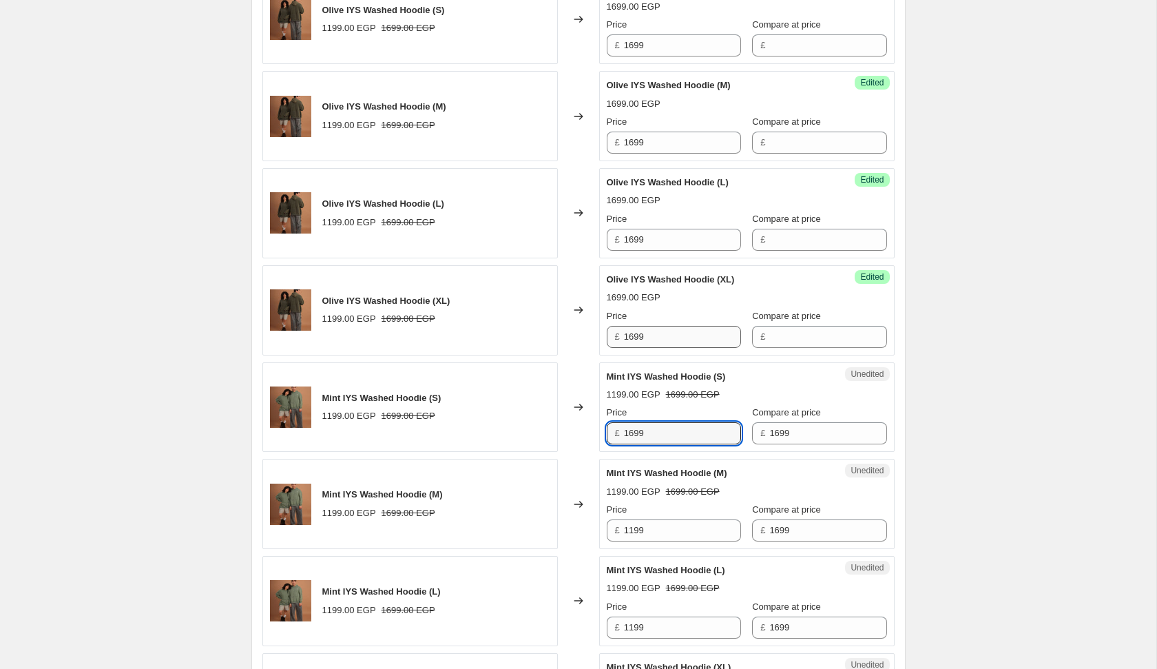
type input "1699"
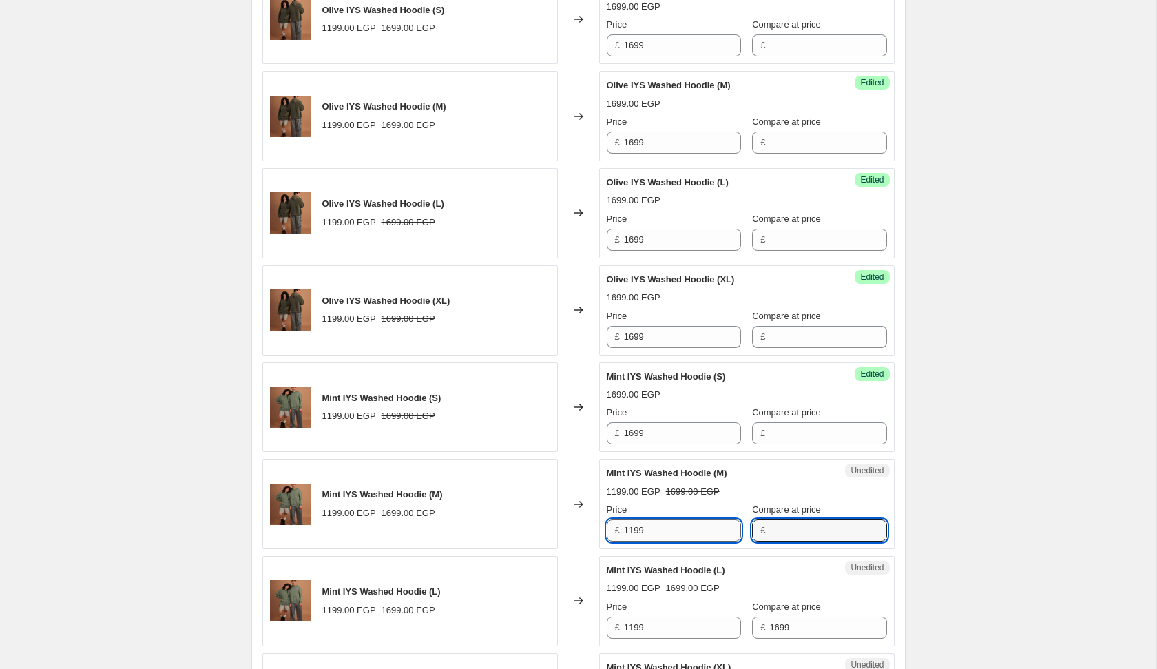
click at [656, 525] on input "1199" at bounding box center [682, 530] width 117 height 22
type input "1699"
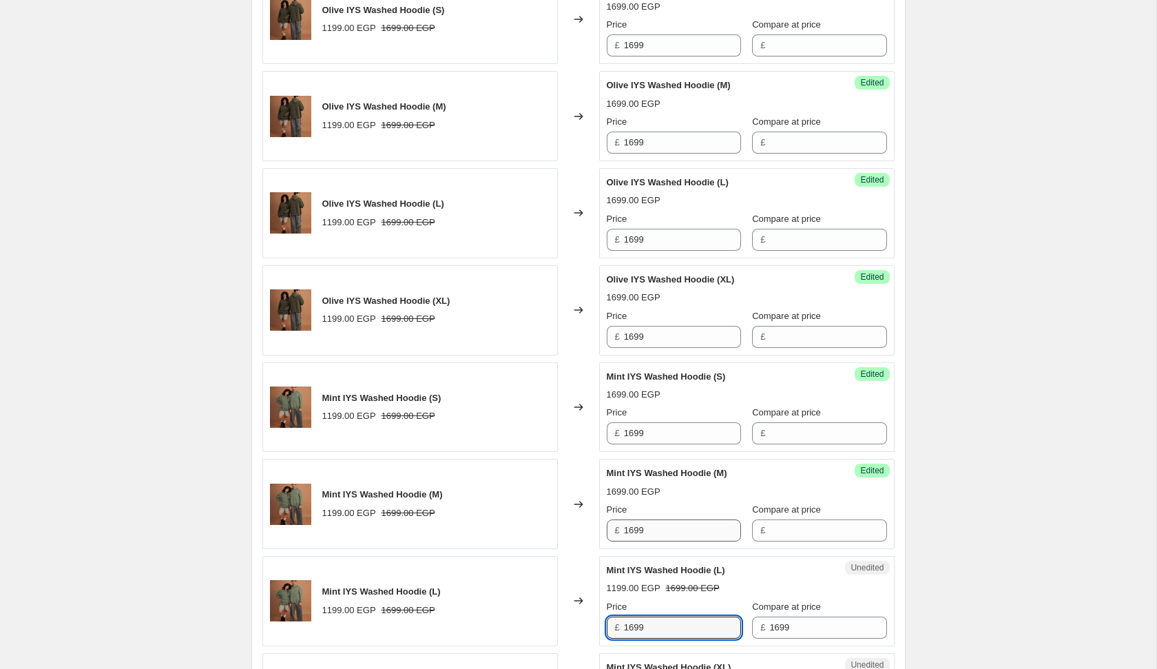
type input "1699"
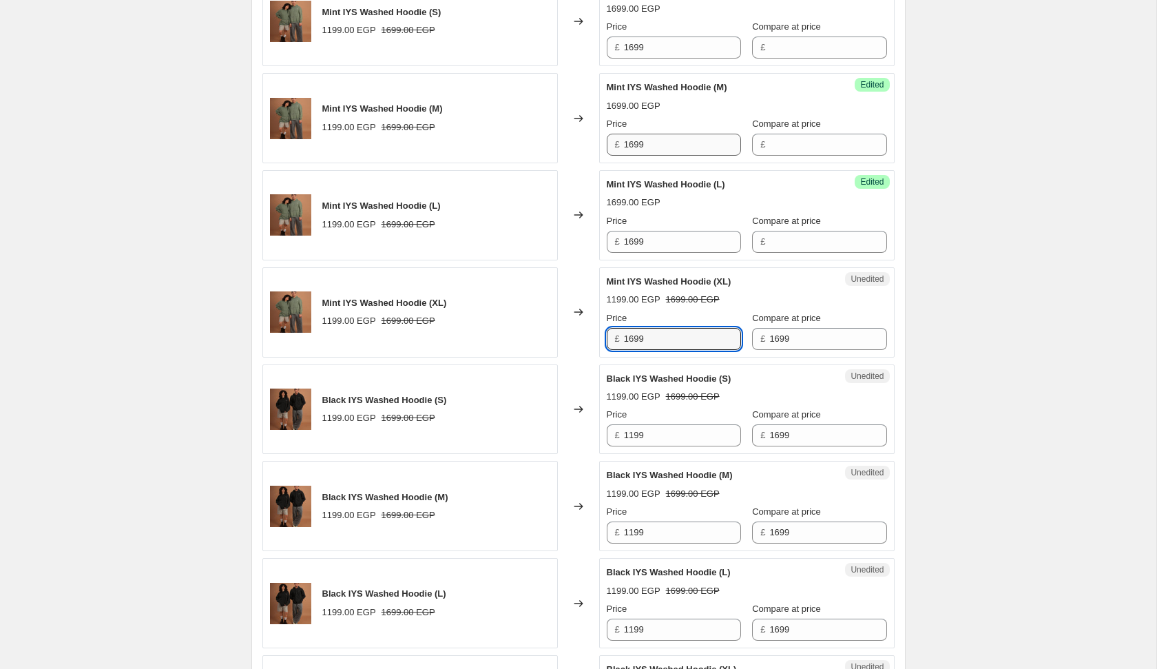
type input "1699"
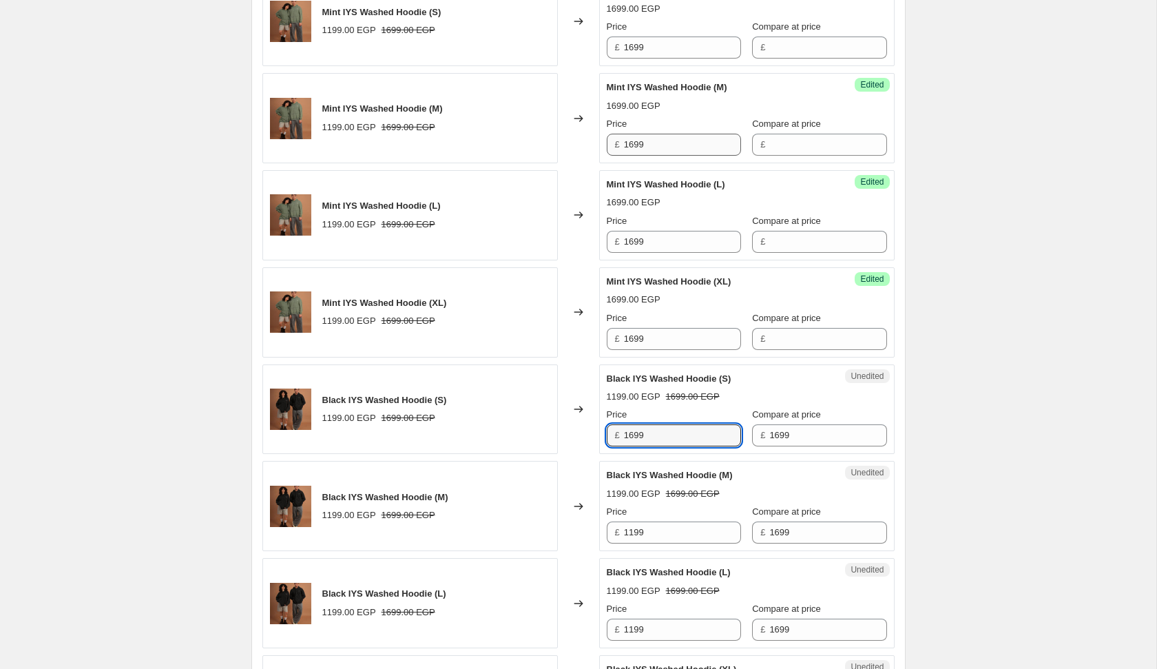
type input "1699"
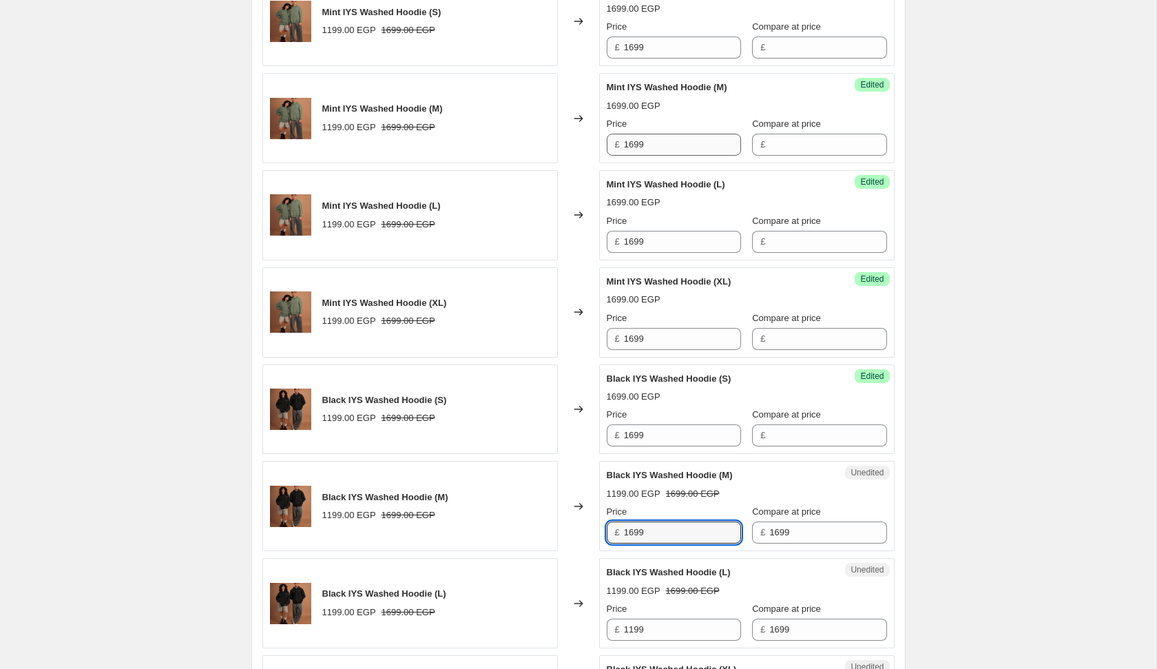
type input "1699"
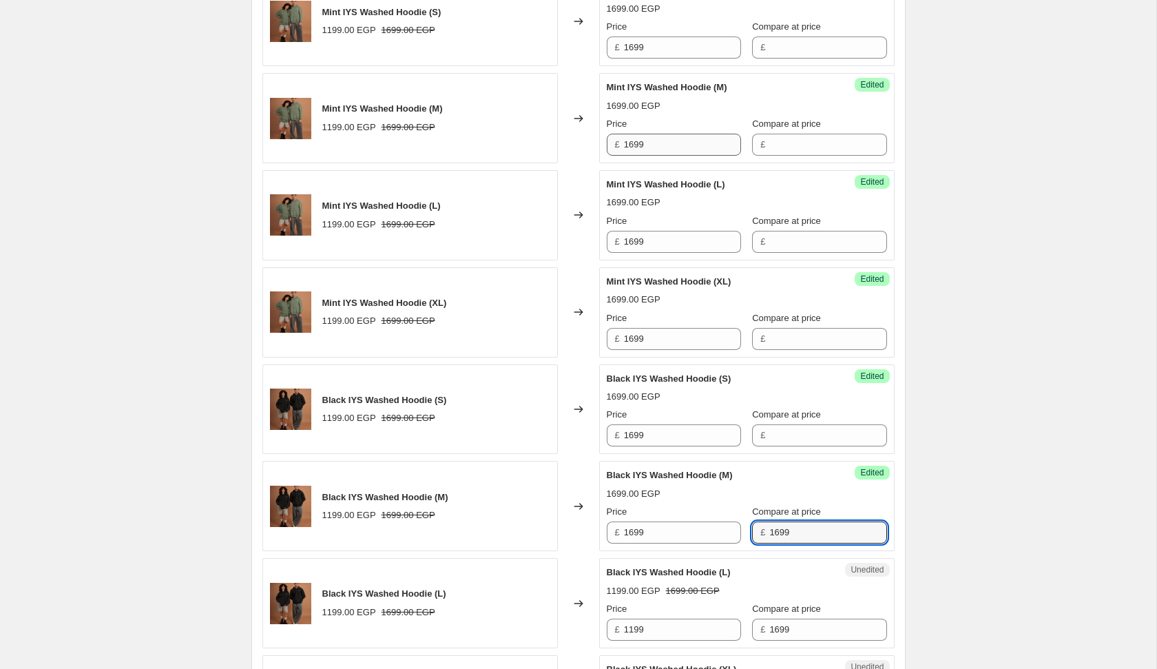
type input "1"
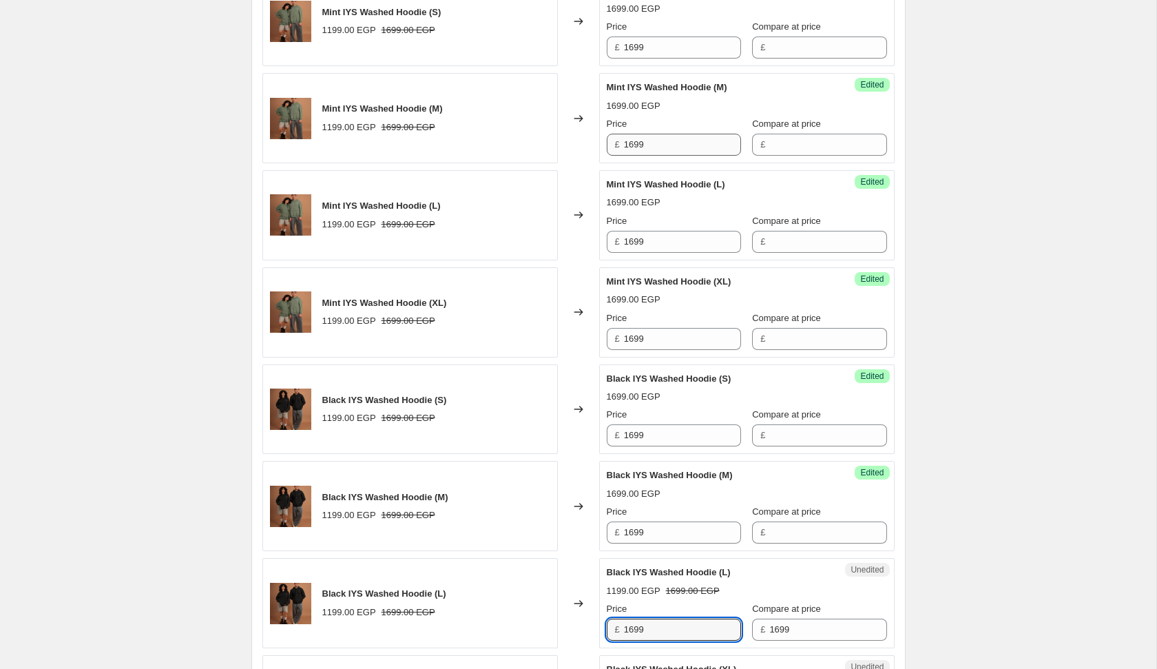
type input "1699"
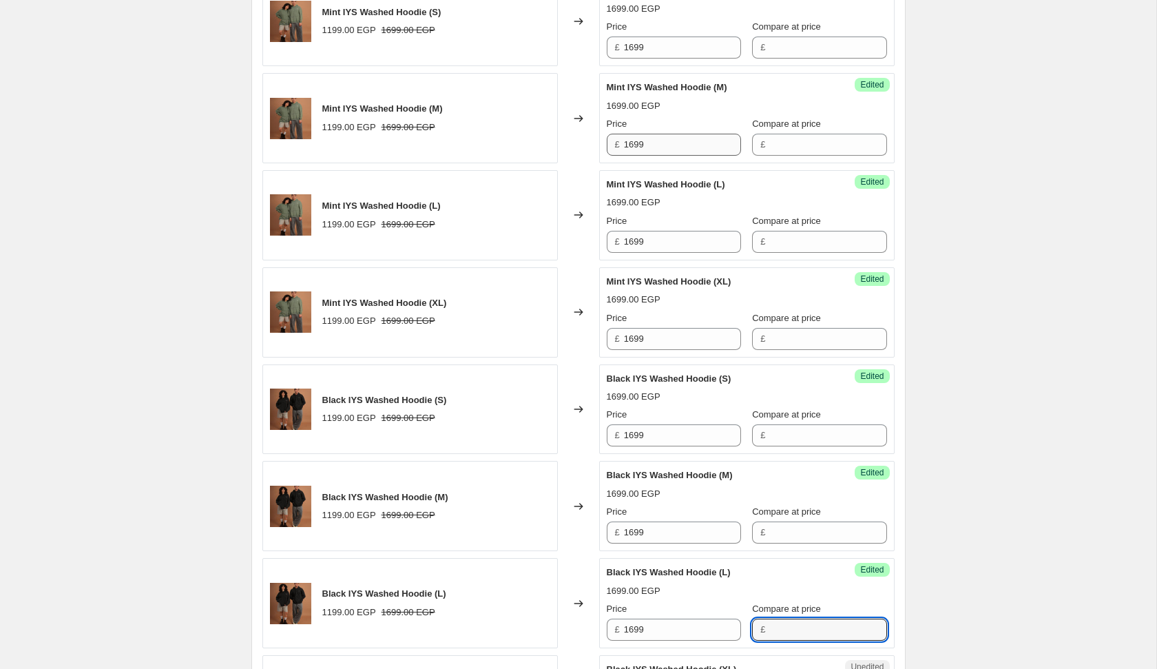
scroll to position [1671, 0]
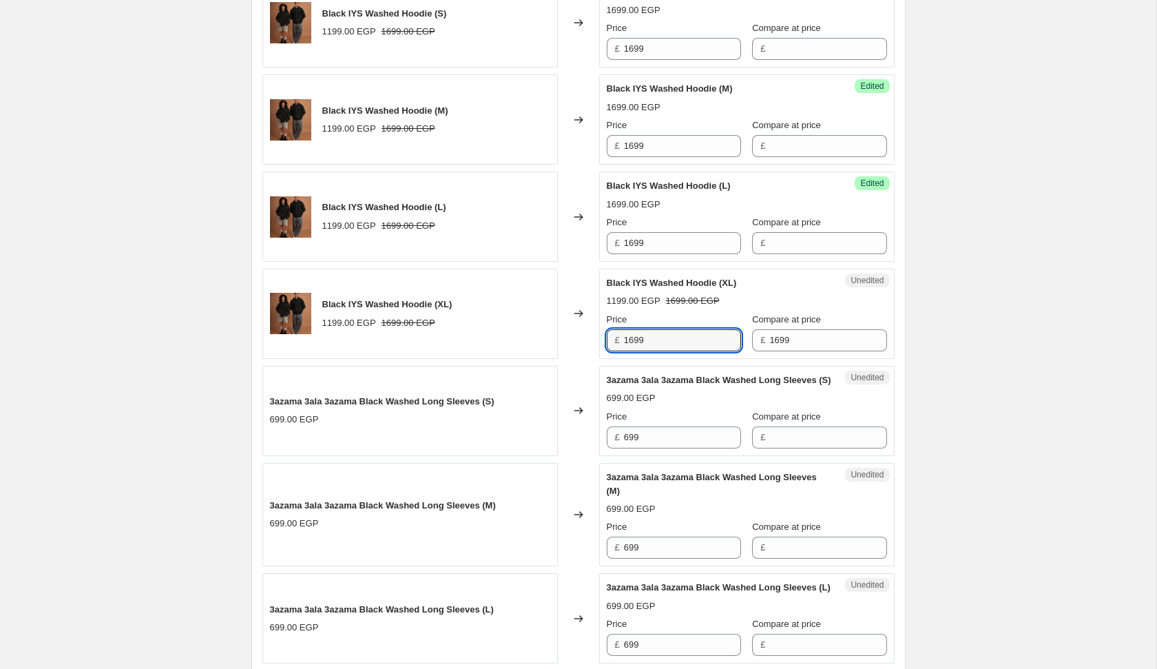
type input "1699"
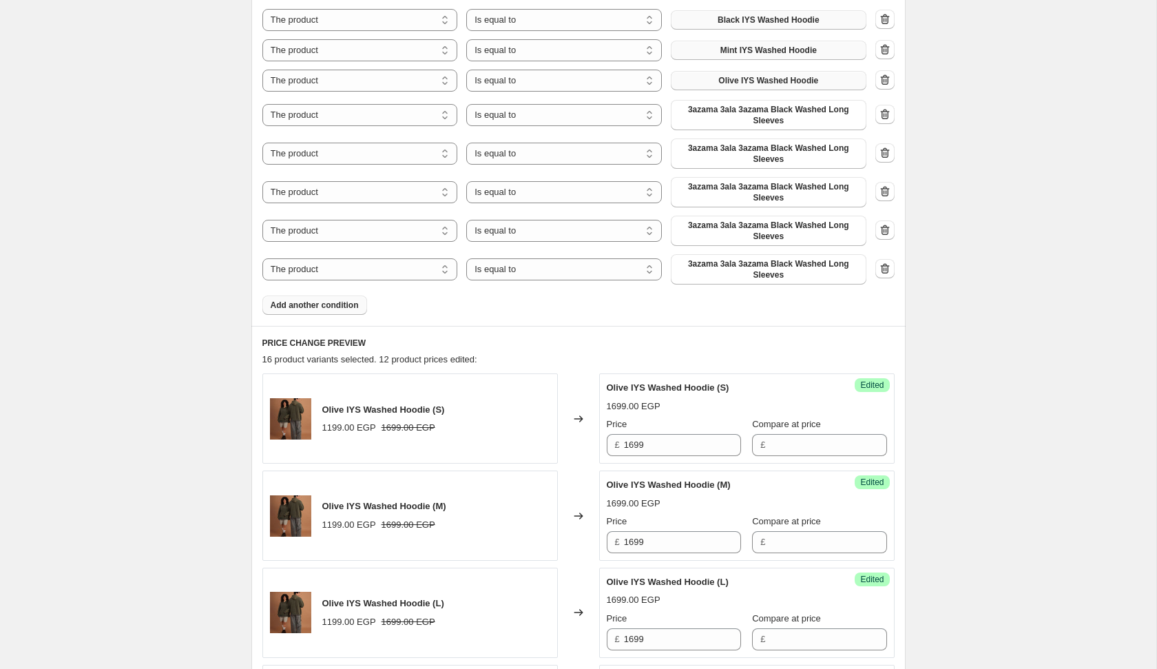
scroll to position [484, 0]
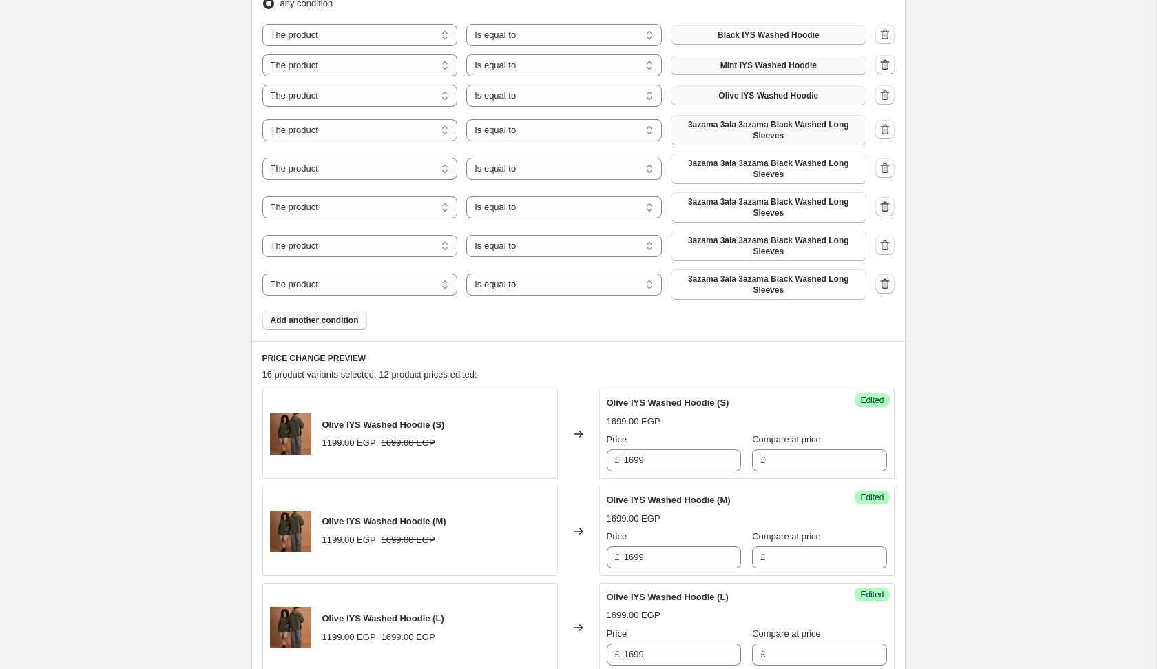
click at [775, 130] on span "3azama 3ala 3azama Black Washed Long Sleeves" at bounding box center [768, 130] width 179 height 22
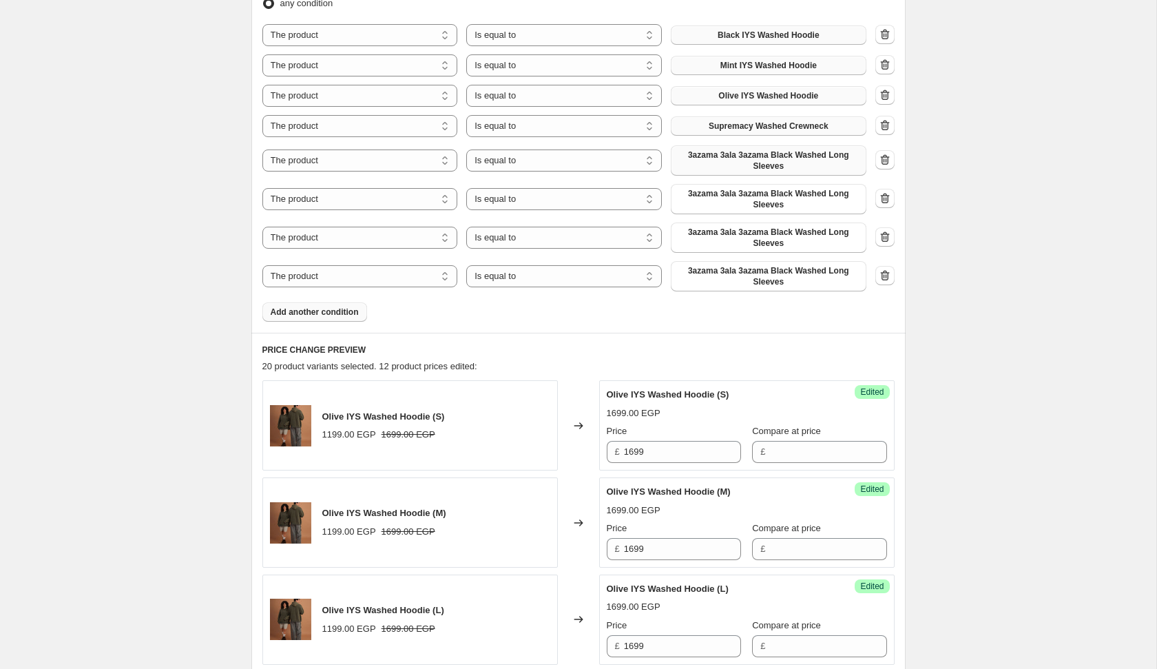
click at [766, 162] on span "3azama 3ala 3azama Black Washed Long Sleeves" at bounding box center [768, 160] width 179 height 22
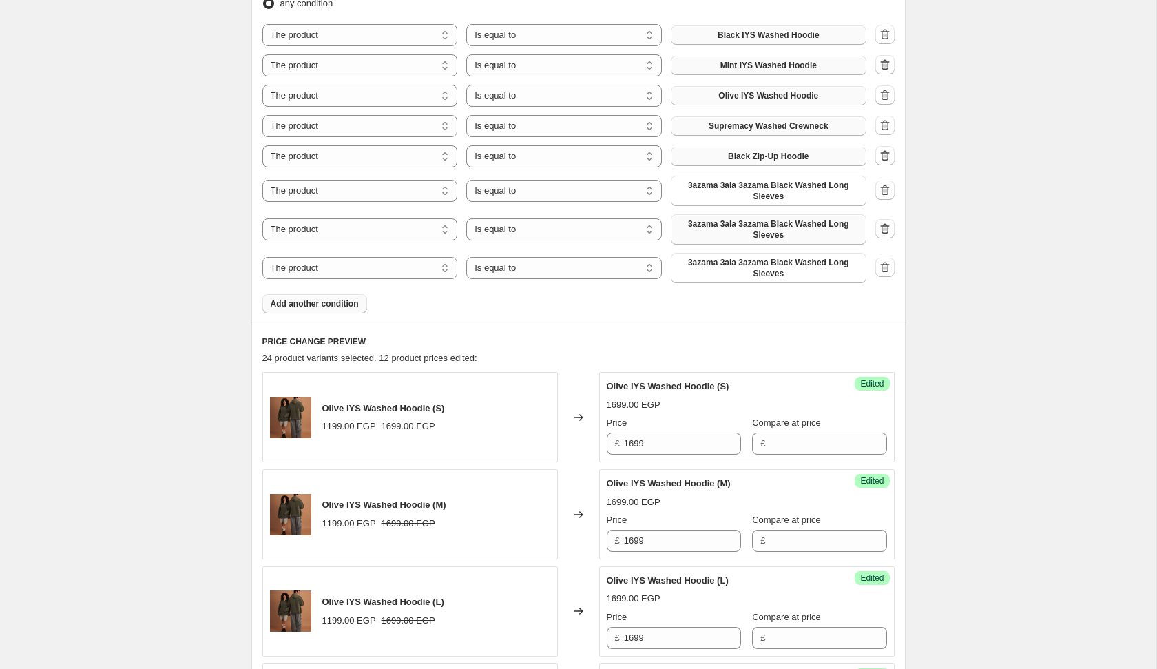
click at [707, 235] on span "3azama 3ala 3azama Black Washed Long Sleeves" at bounding box center [768, 229] width 179 height 22
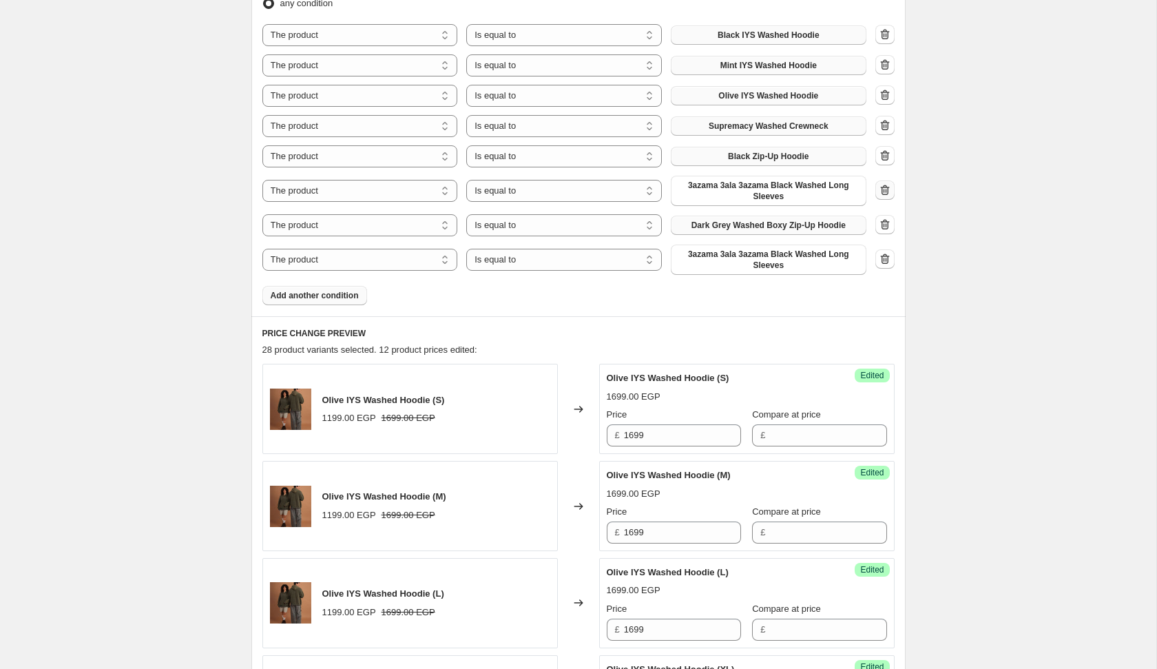
click at [880, 192] on icon "button" at bounding box center [885, 190] width 14 height 14
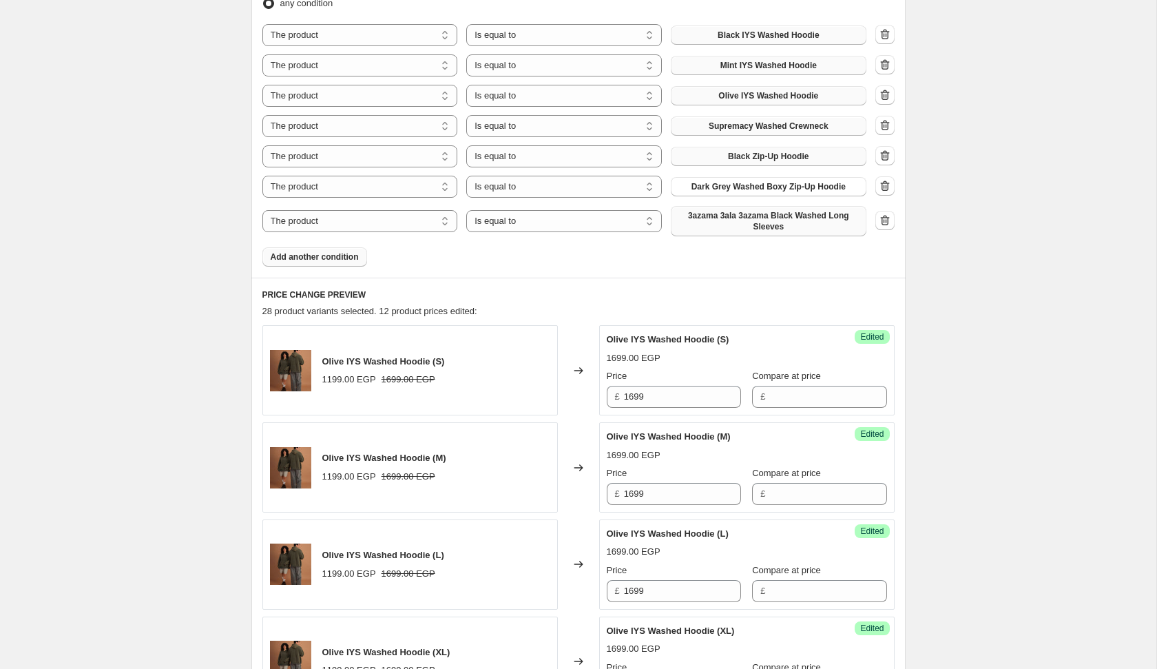
click at [776, 214] on span "3azama 3ala 3azama Black Washed Long Sleeves" at bounding box center [768, 221] width 179 height 22
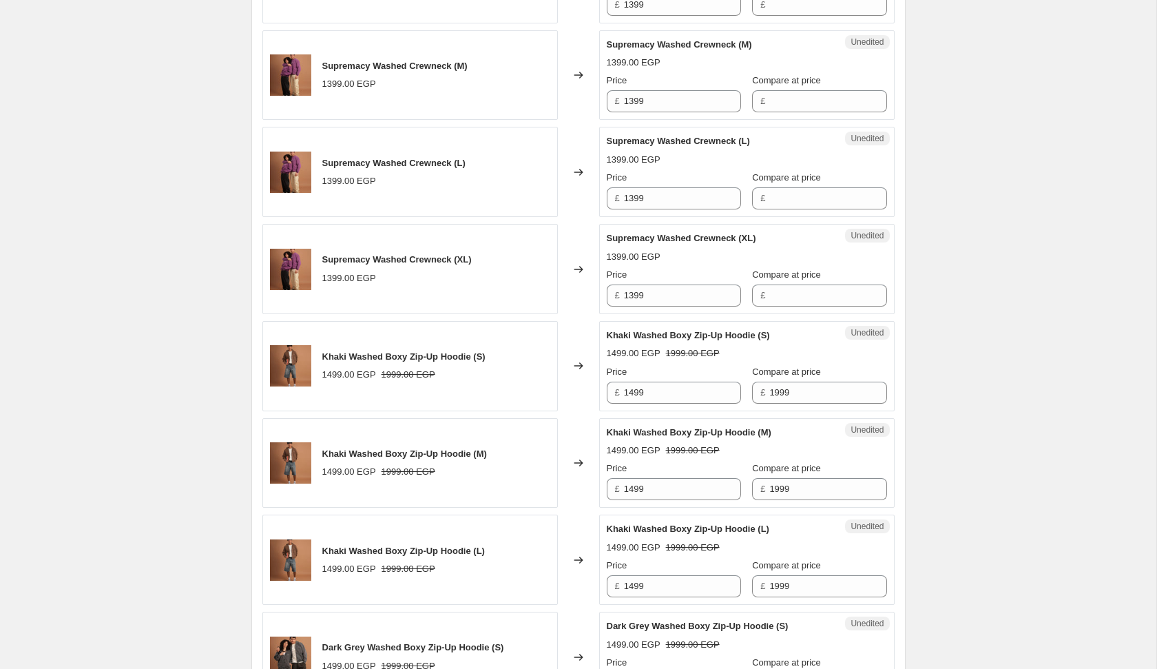
scroll to position [2045, 0]
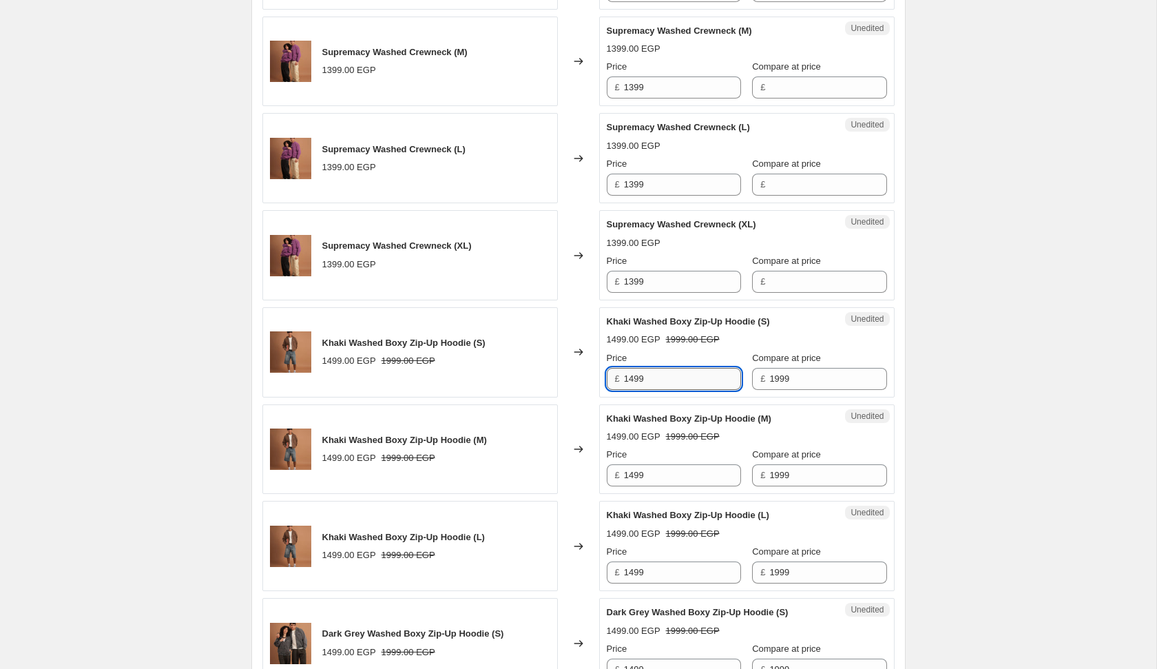
click at [663, 373] on input "1499" at bounding box center [682, 379] width 117 height 22
type input "1699"
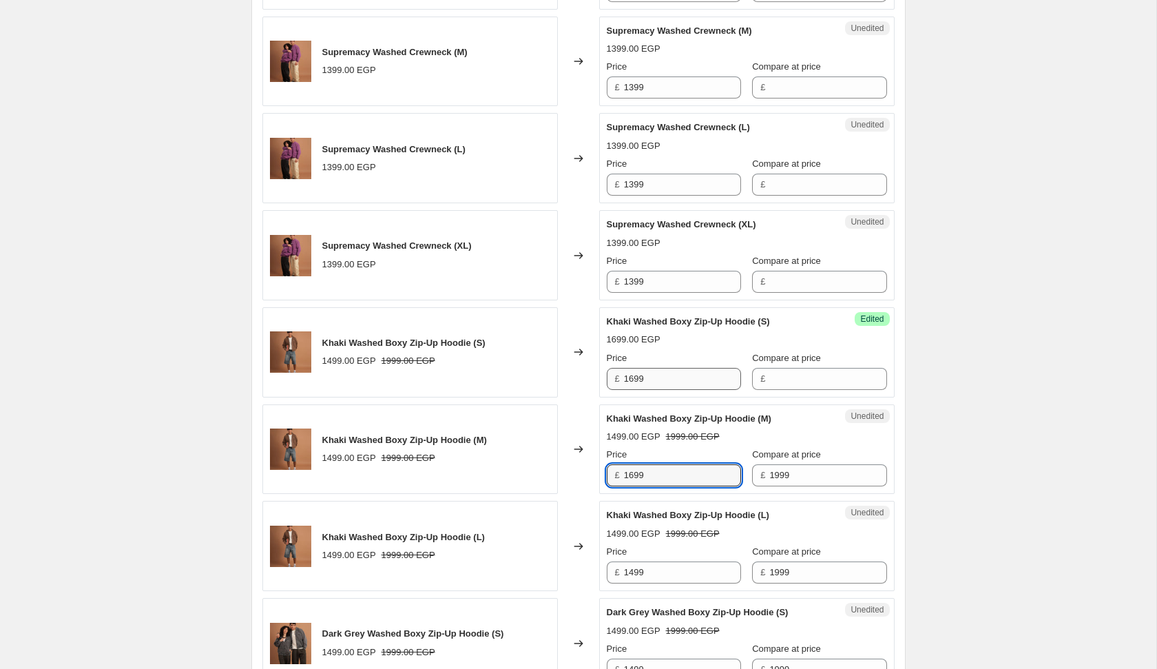
type input "1699"
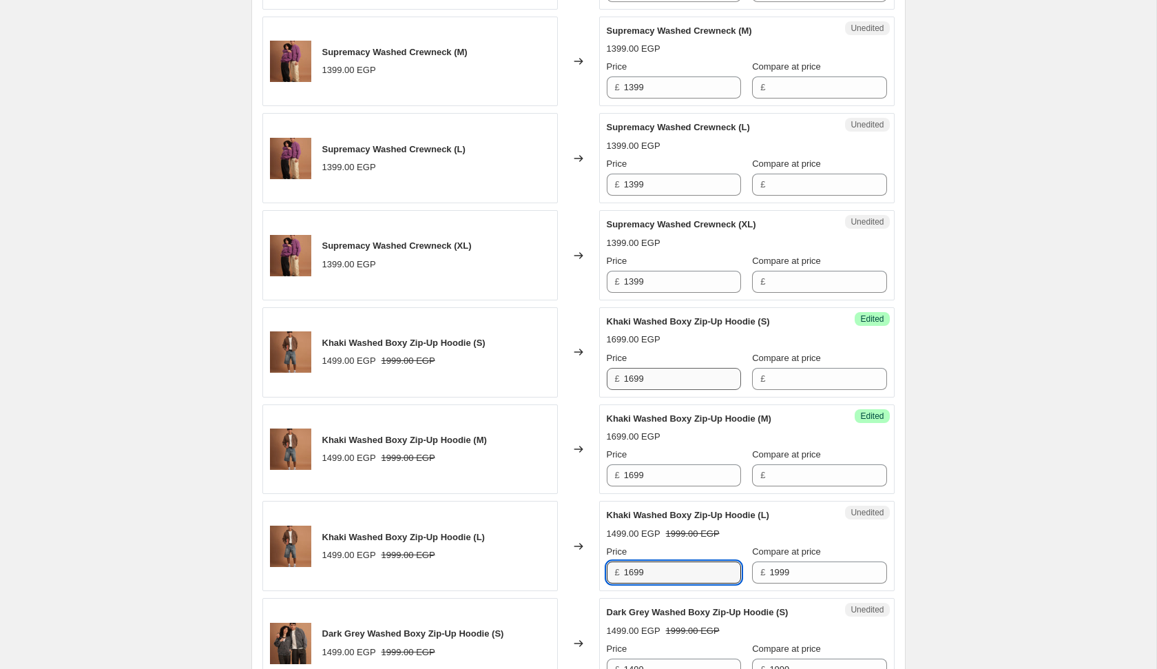
type input "1699"
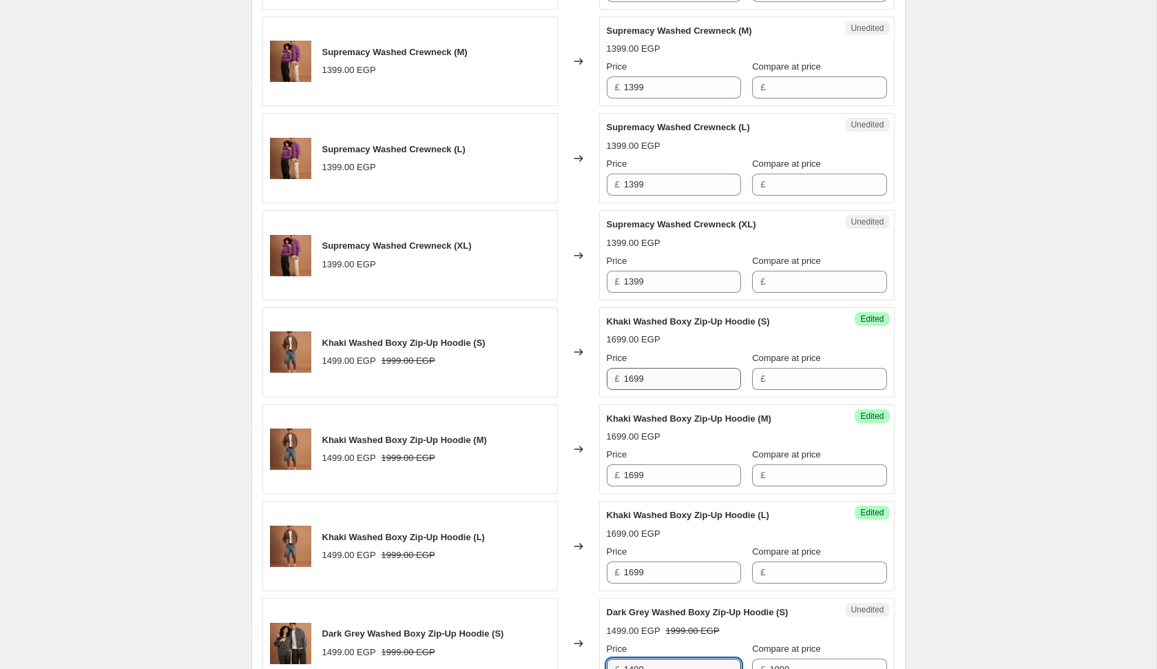
scroll to position [2047, 0]
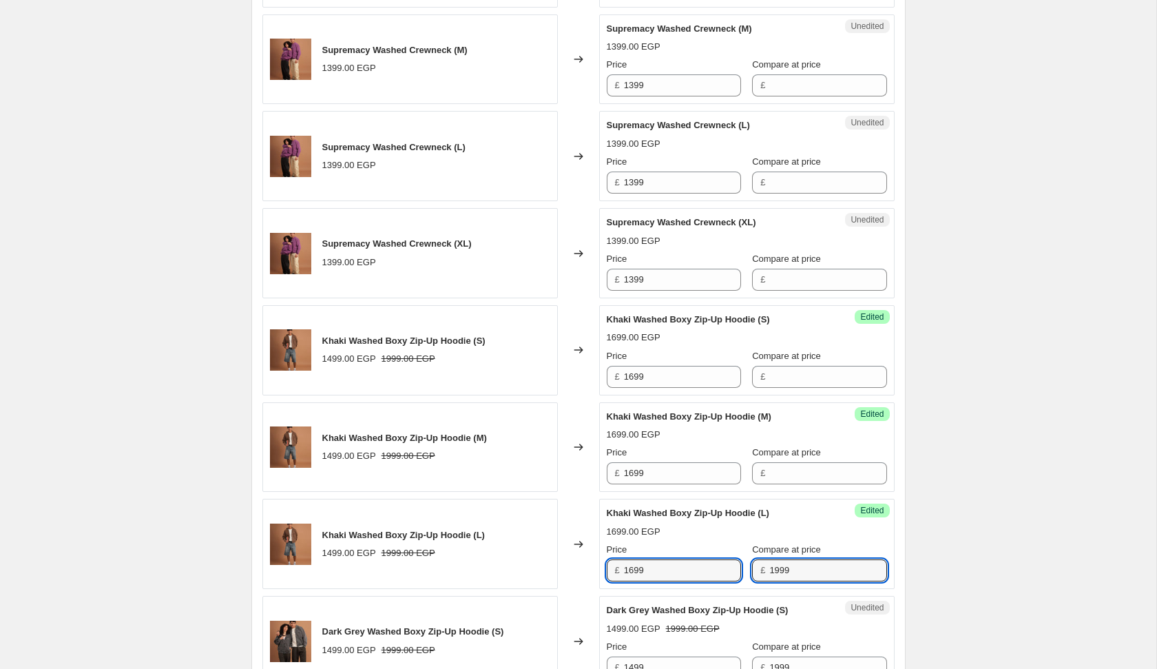
type input "1999"
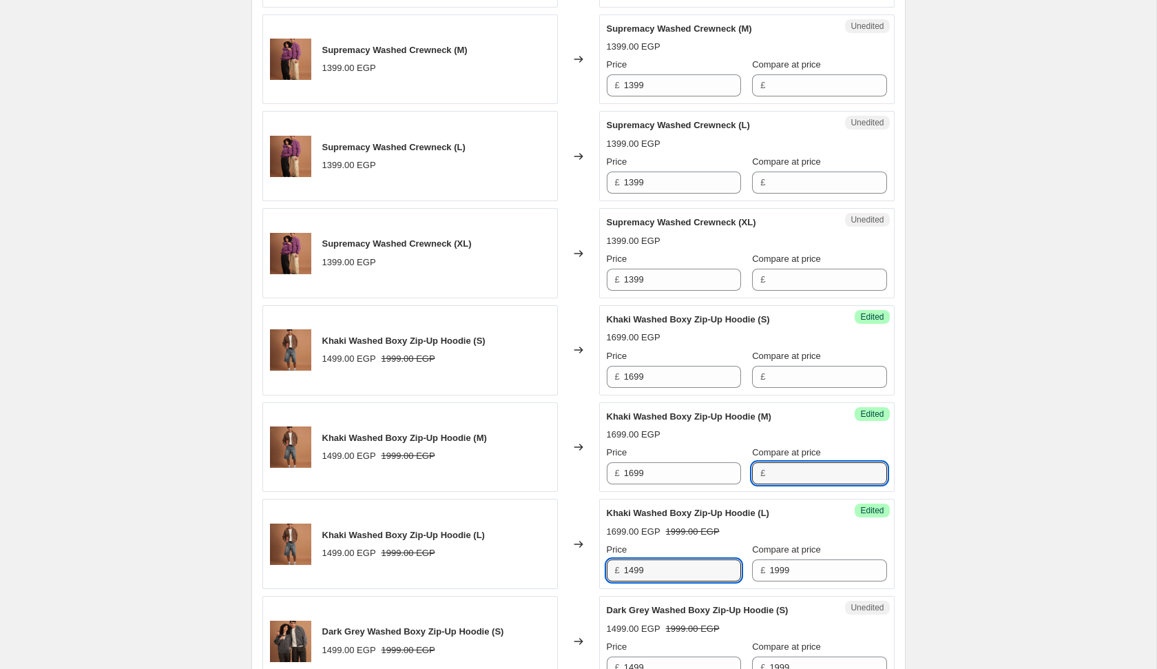
type input "1499"
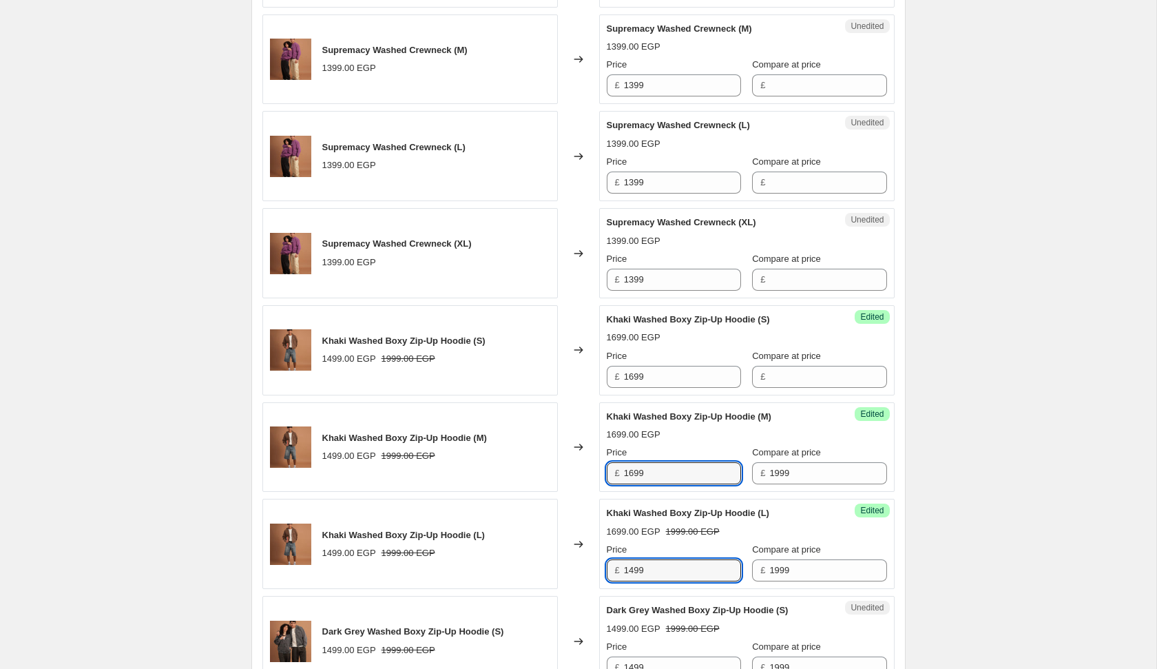
type input "1999"
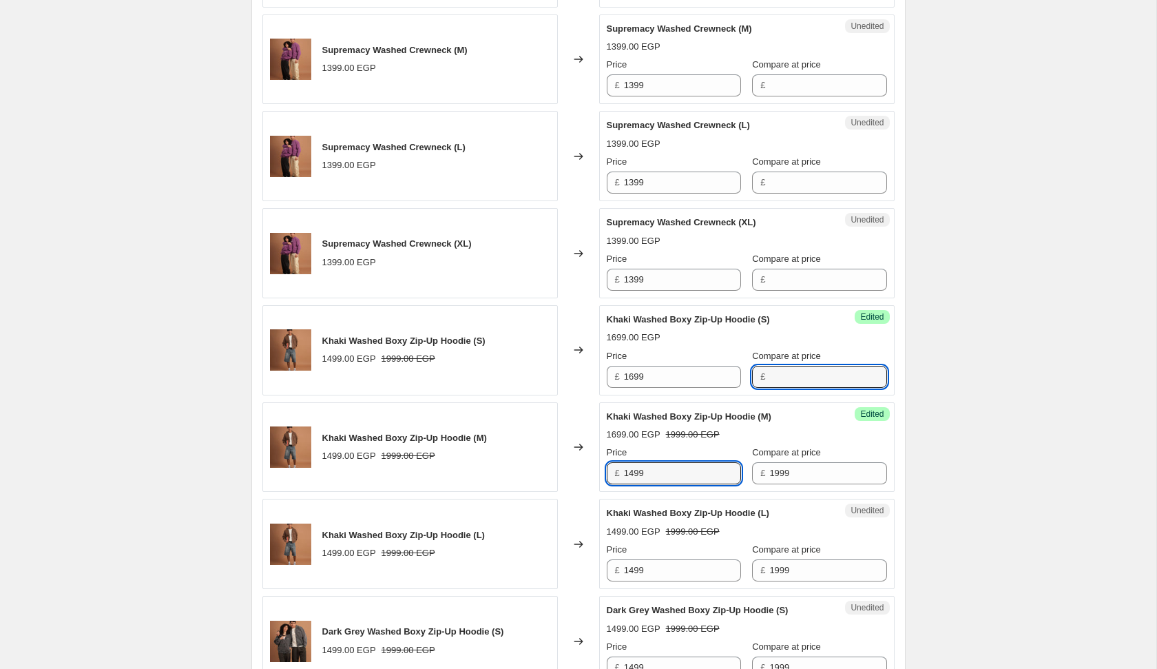
type input "1499"
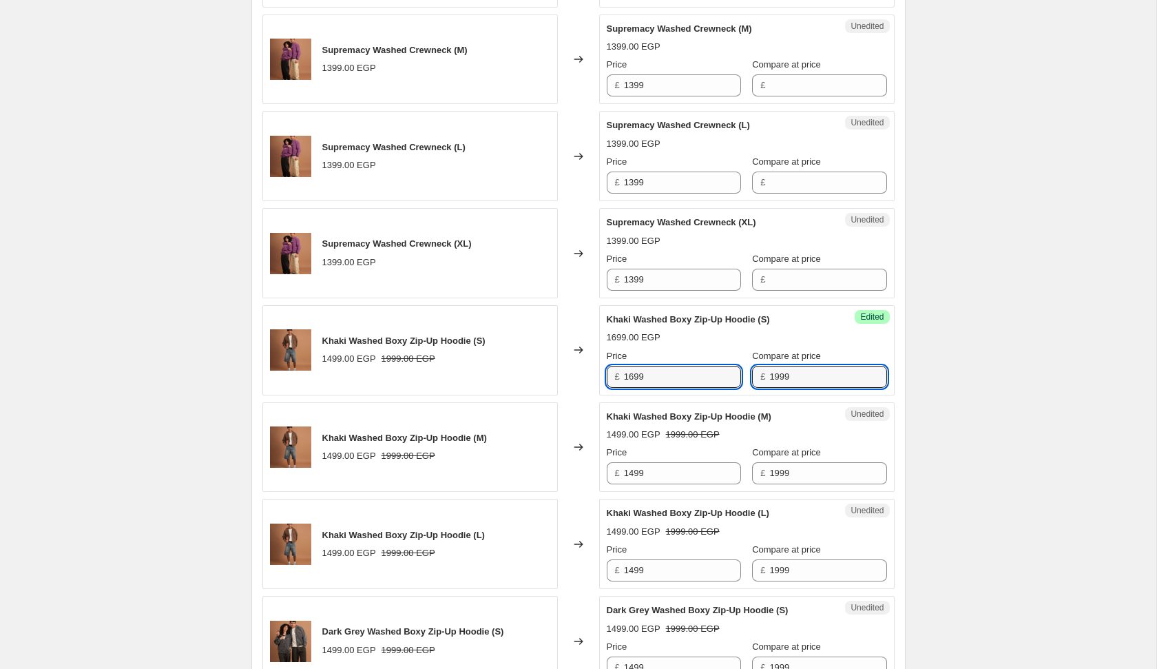
type input "1999"
type input "1499"
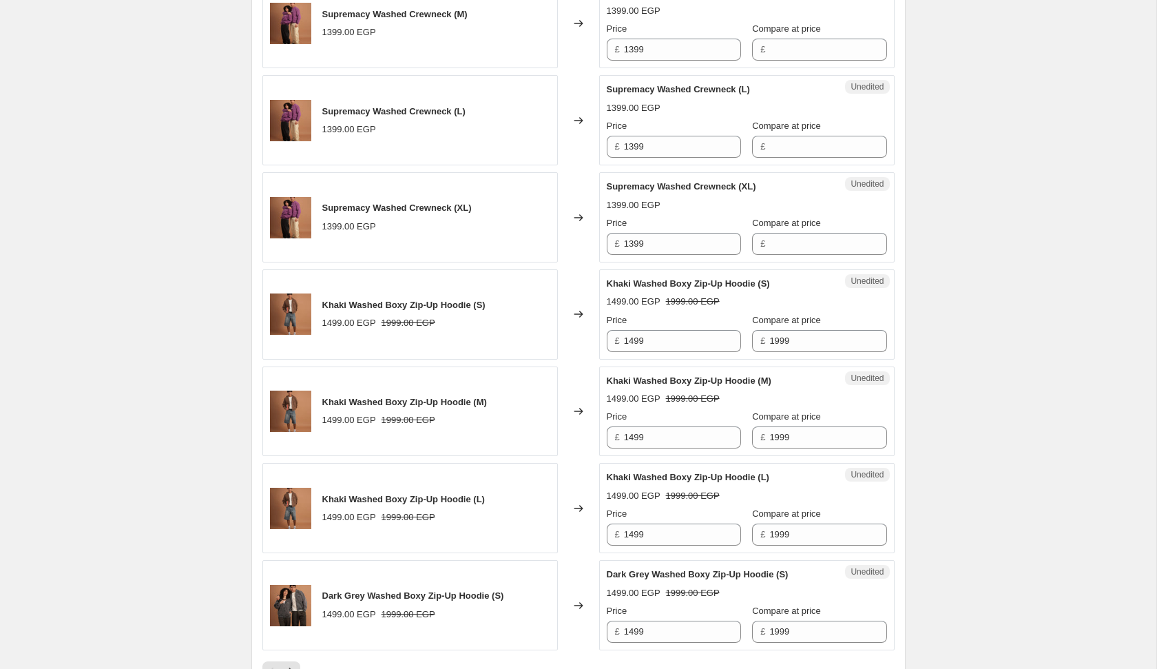
scroll to position [2087, 0]
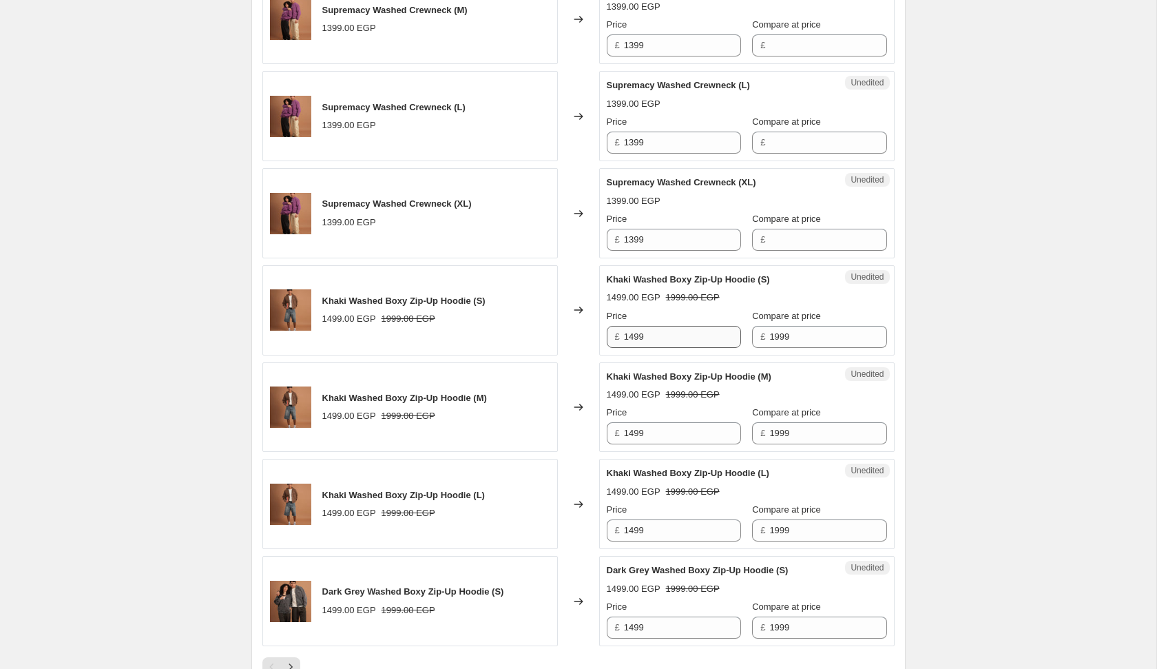
type input "[DATE] 6:12:48 PM Price [MEDICAL_DATA]"
click at [683, 336] on input "1499" at bounding box center [682, 337] width 117 height 22
type input "1999"
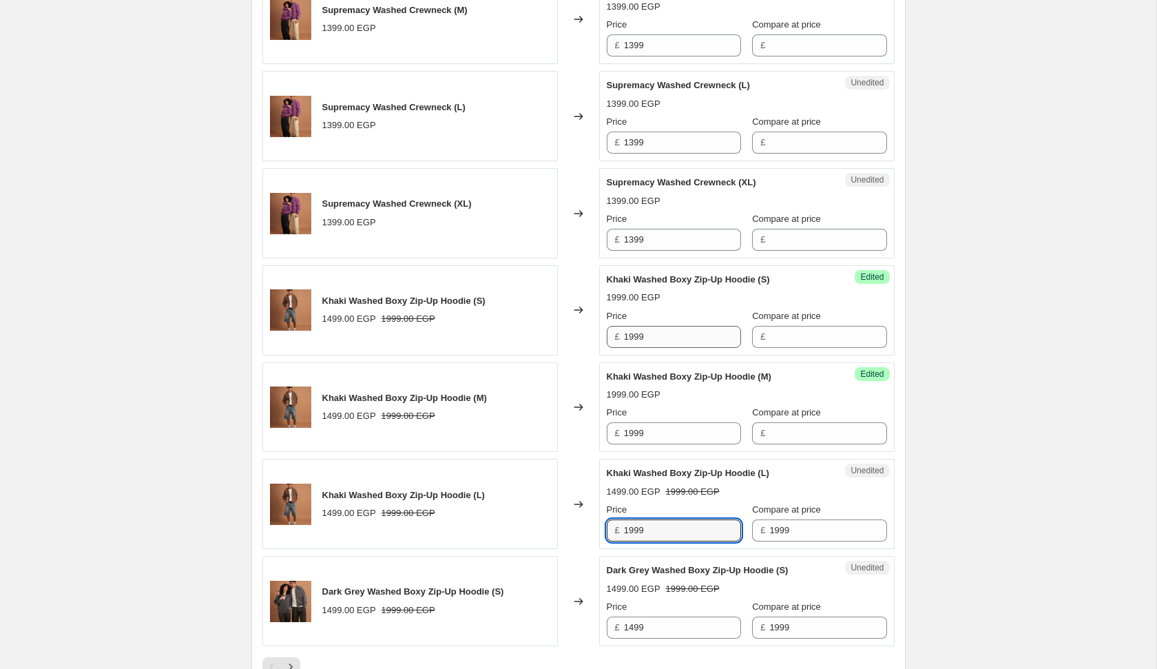
type input "1999"
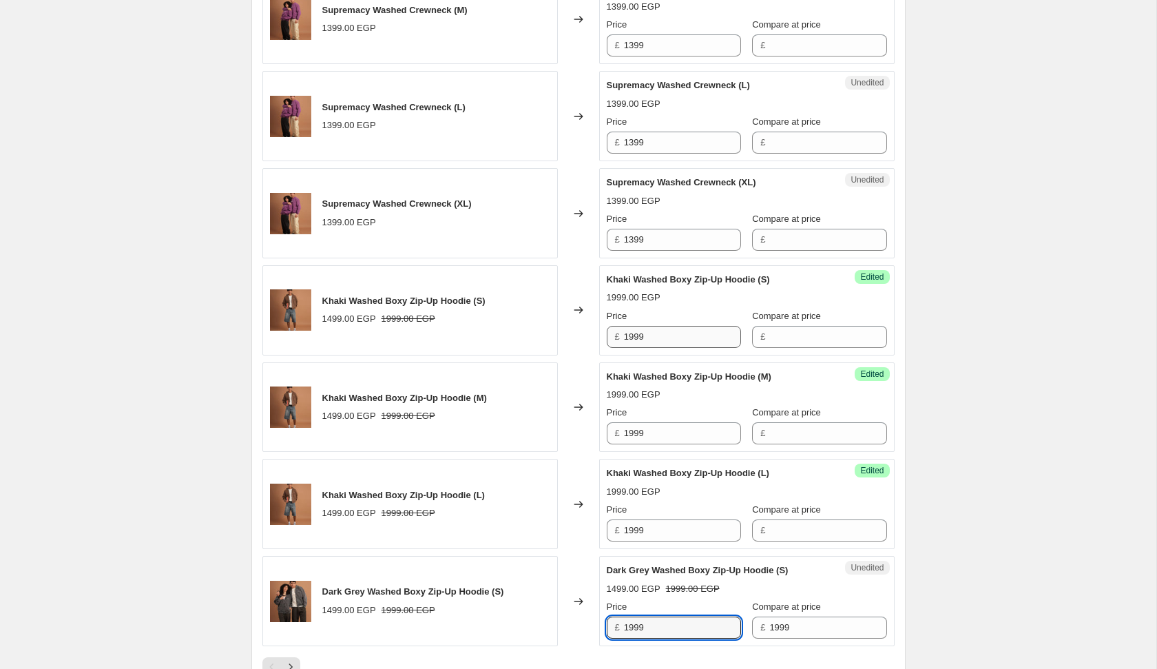
type input "1999"
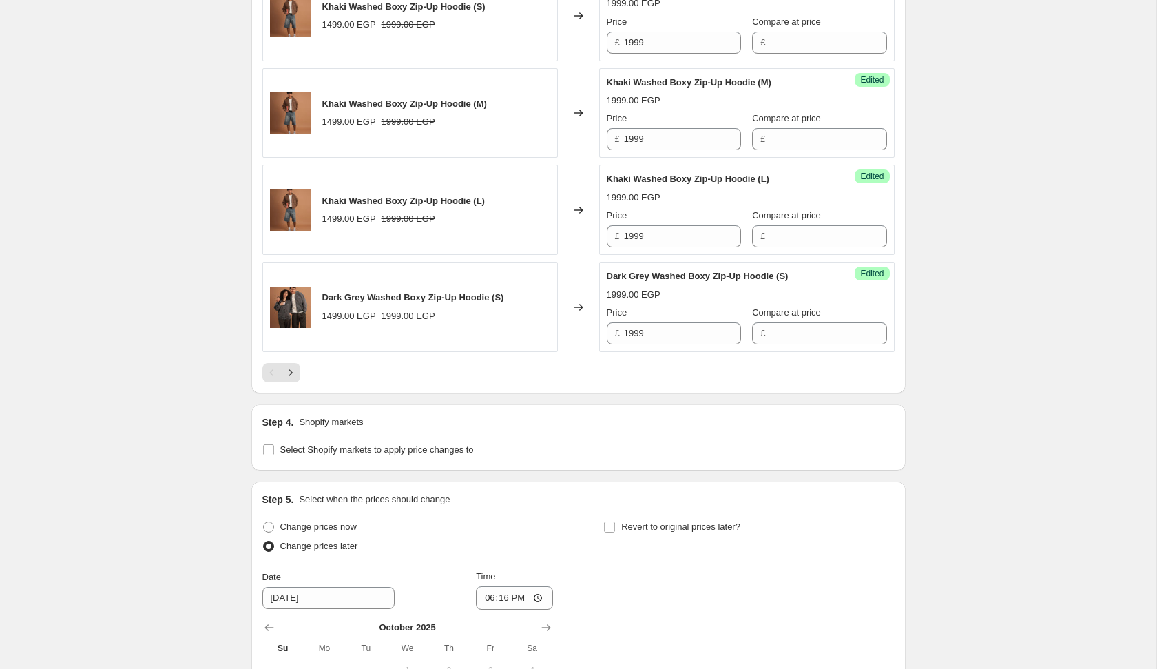
scroll to position [2389, 0]
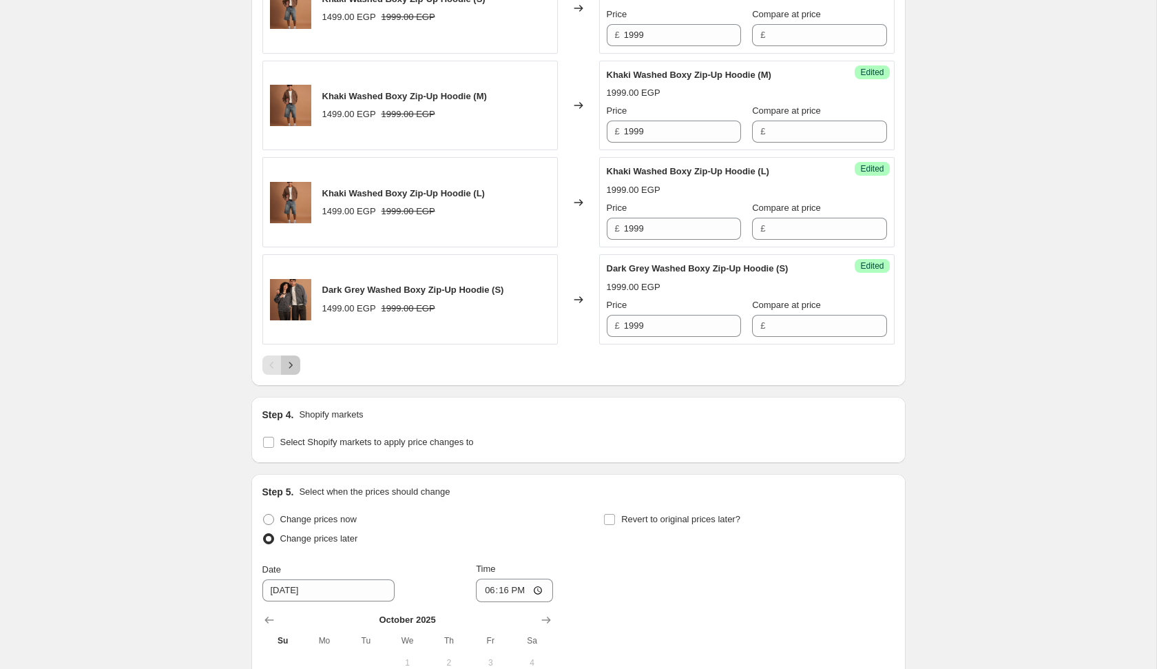
click at [287, 358] on icon "Next" at bounding box center [291, 365] width 14 height 14
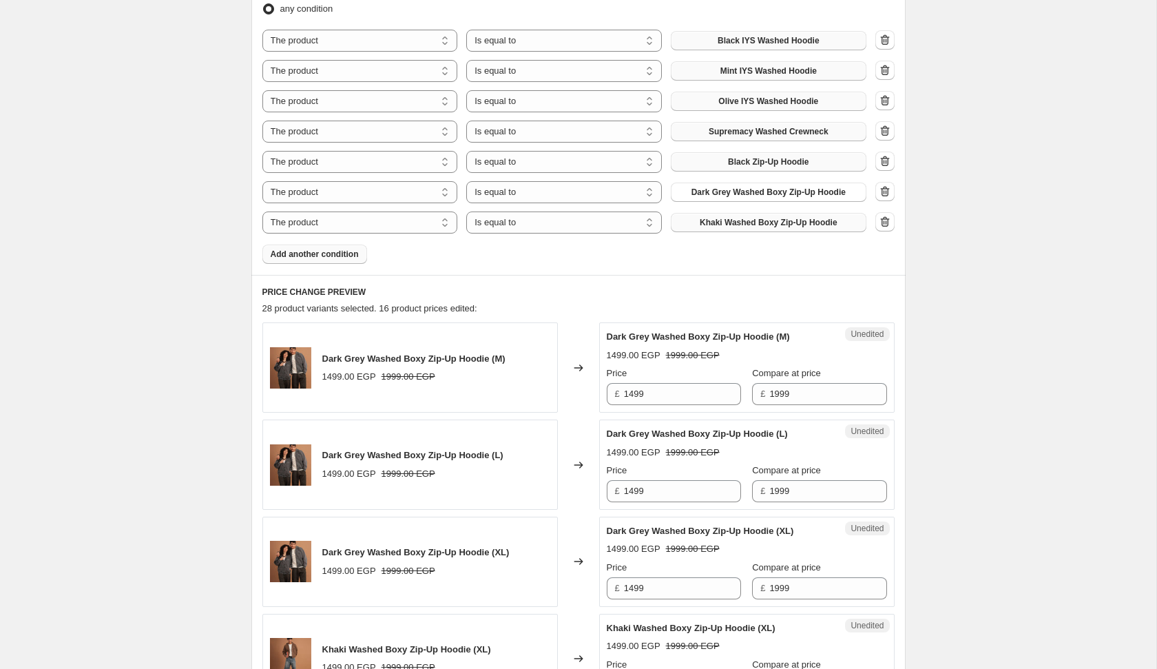
scroll to position [466, 0]
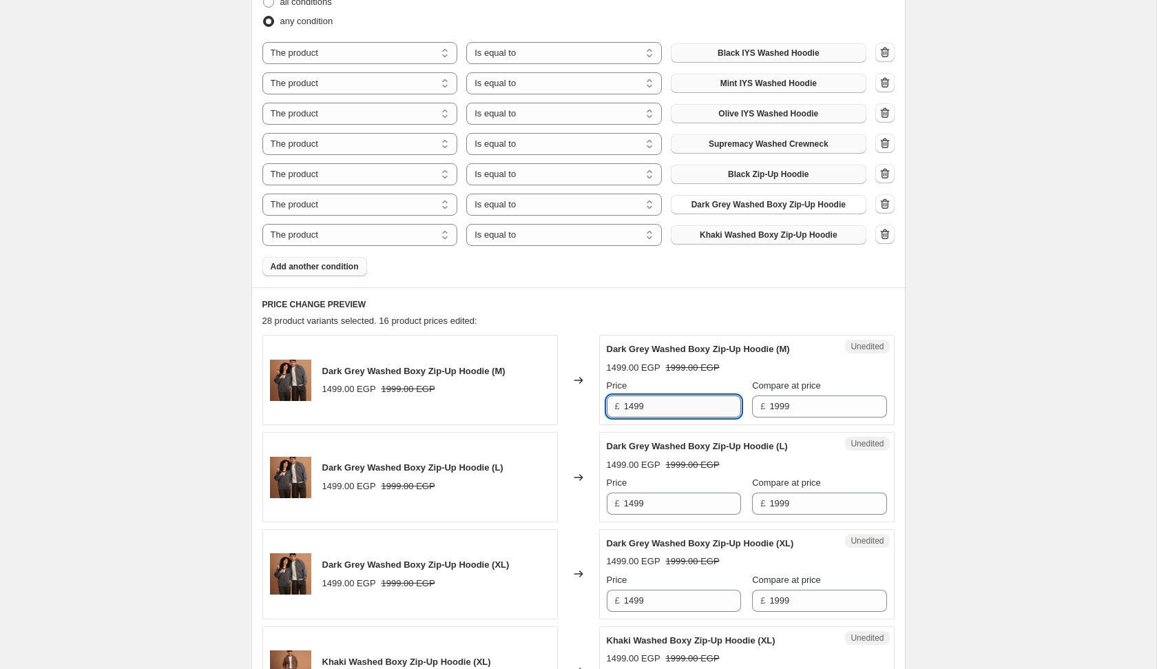
click at [658, 400] on input "1499" at bounding box center [682, 406] width 117 height 22
type input "1999"
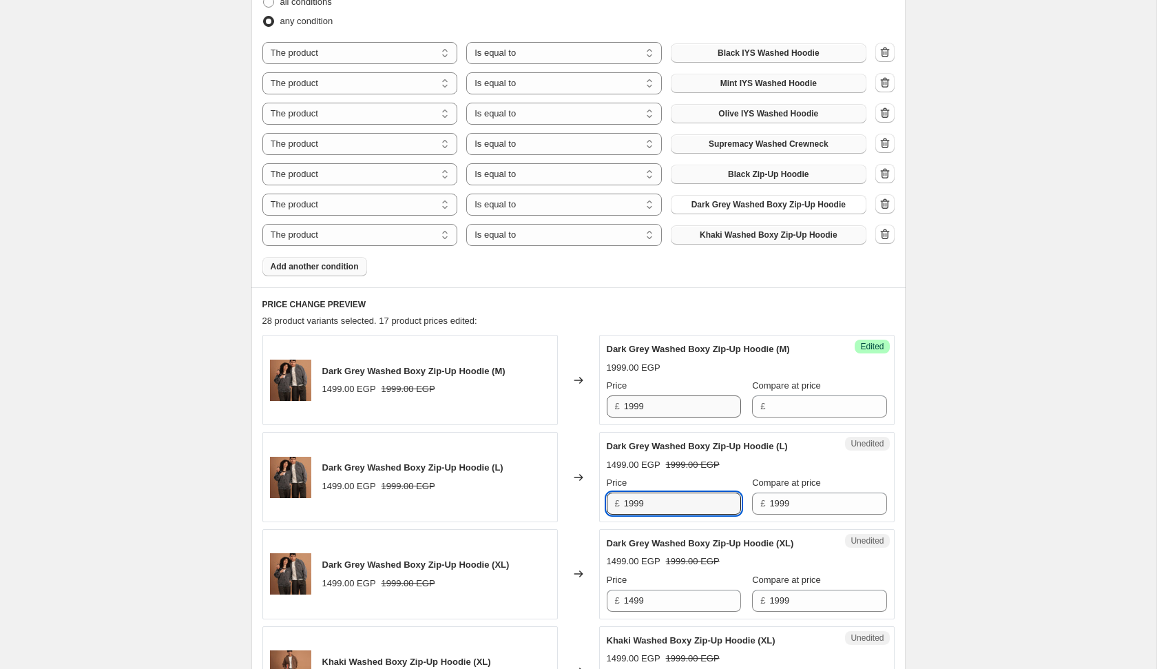
type input "1999"
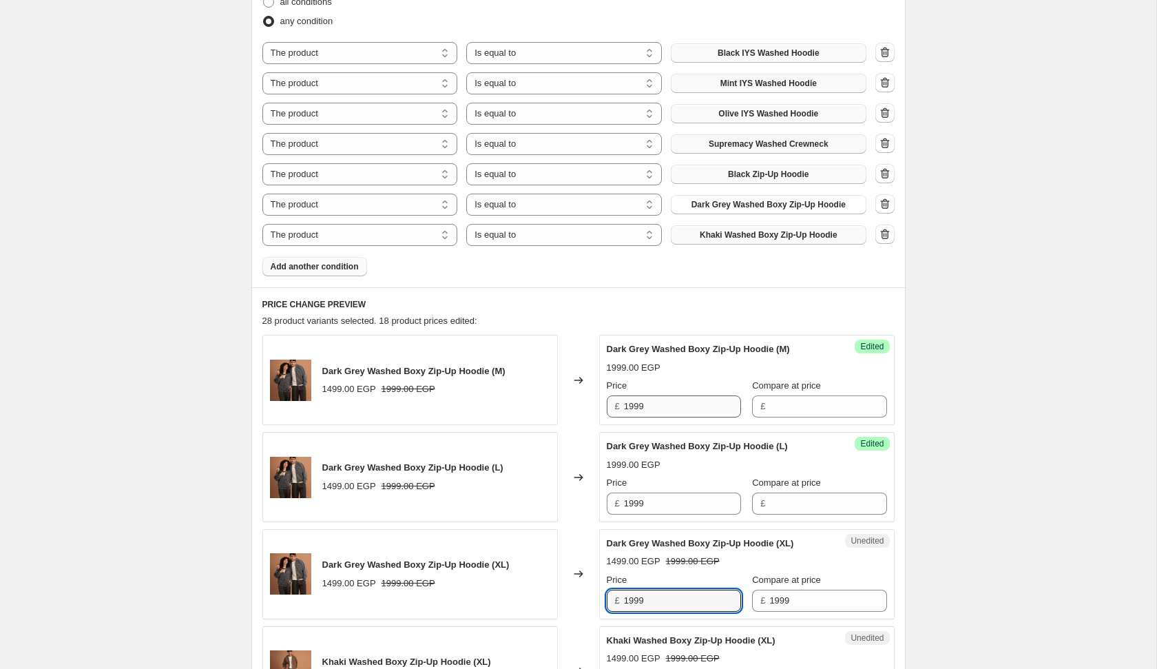
type input "1999"
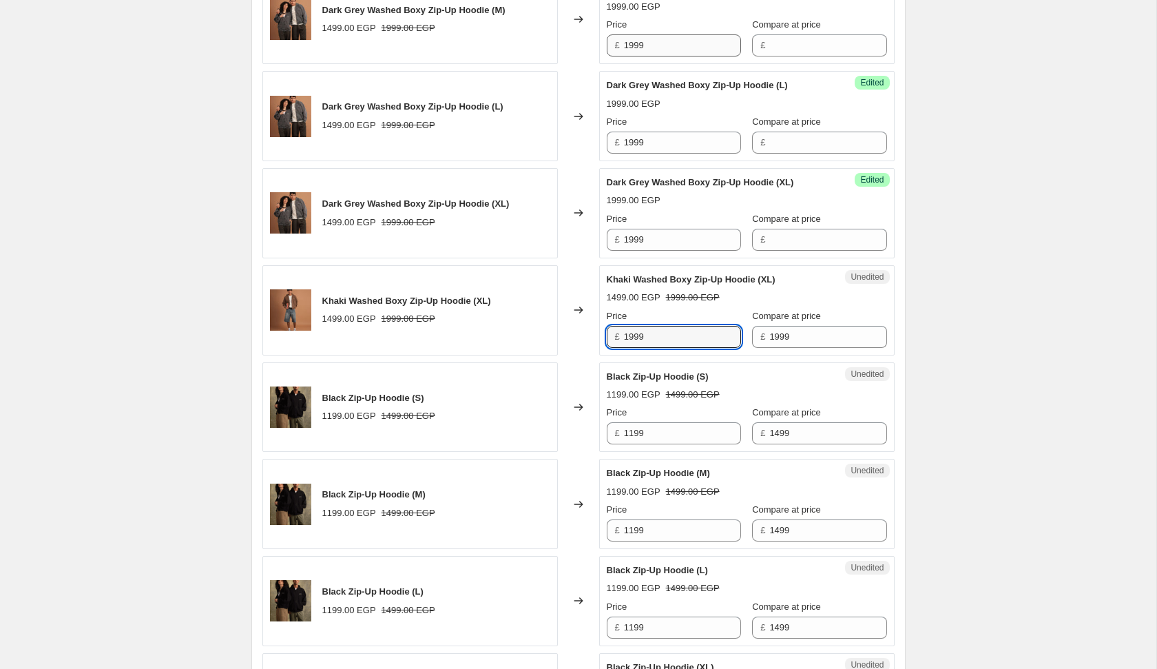
type input "1999"
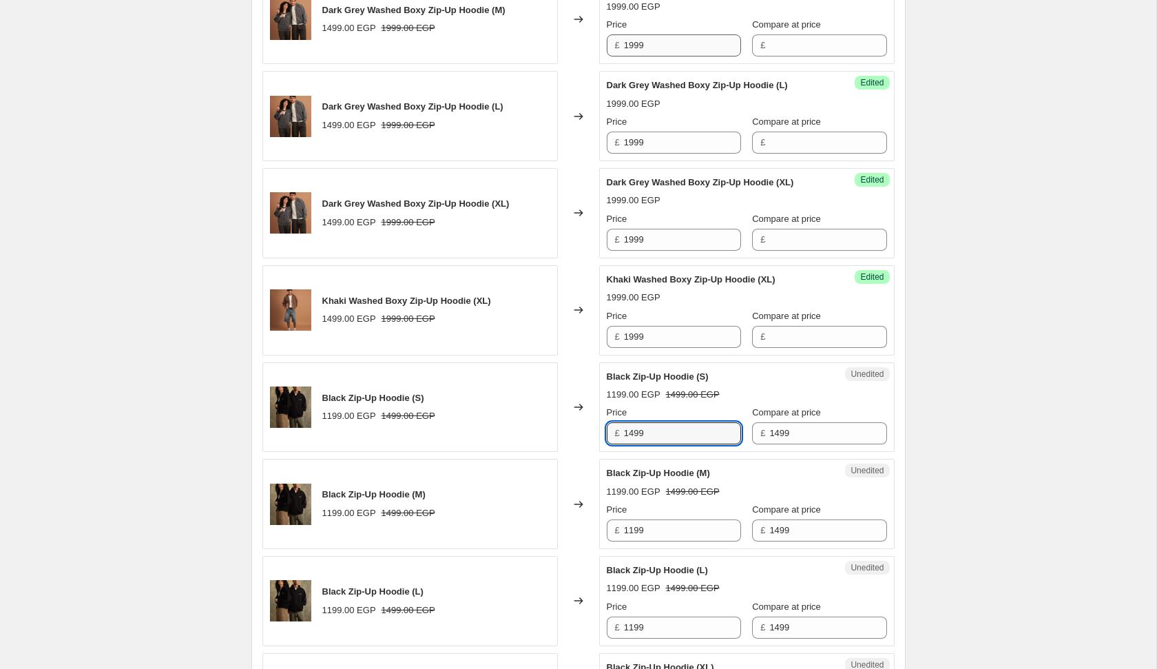
type input "1499"
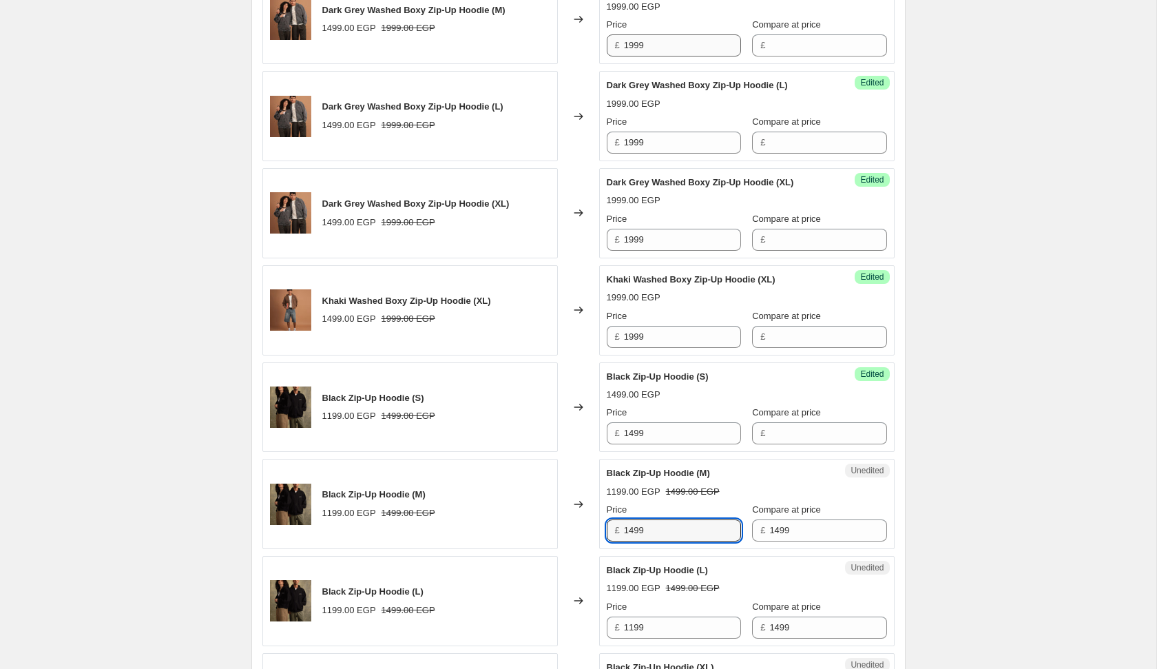
type input "1499"
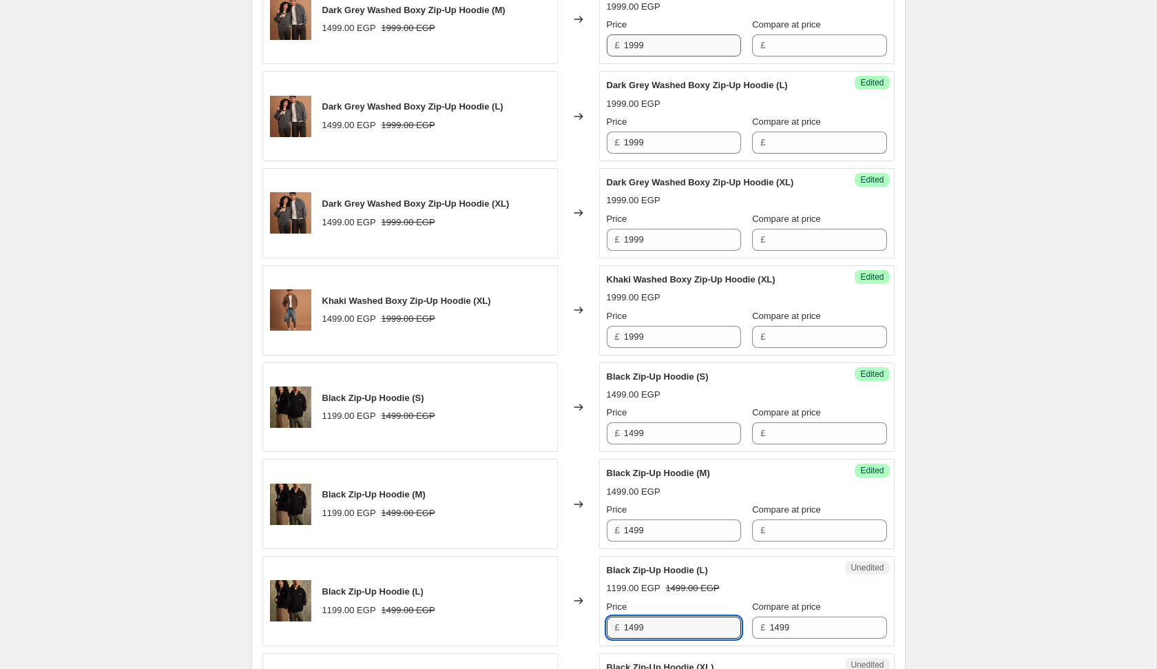
type input "1499"
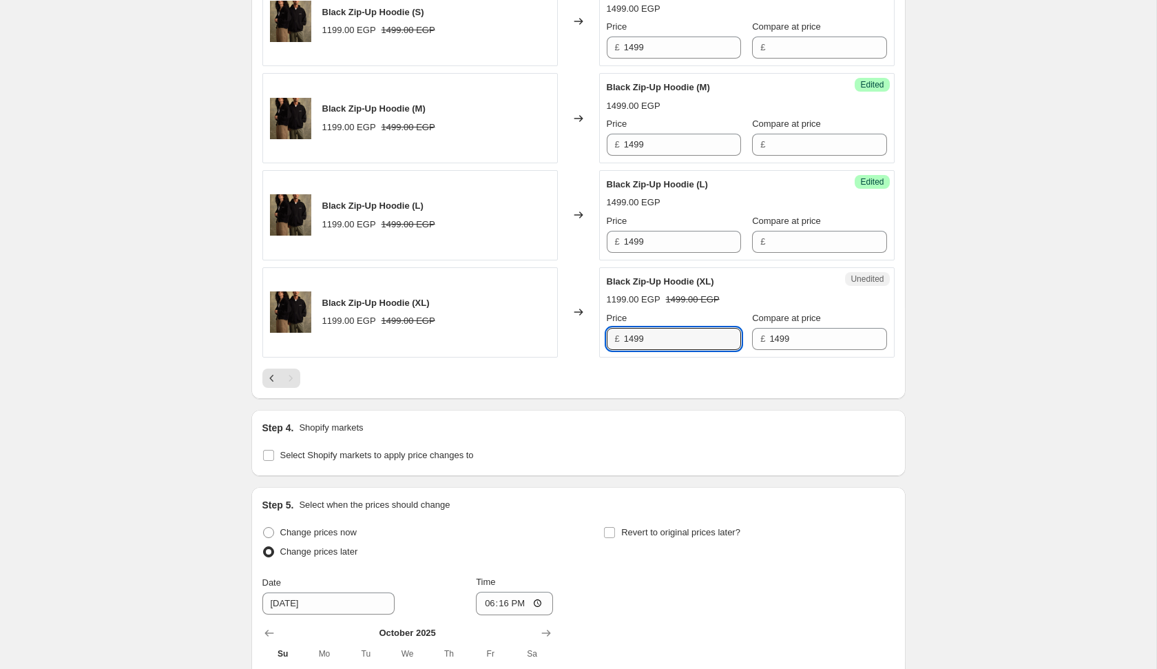
type input "1499"
click at [845, 554] on div "Revert to original prices later?" at bounding box center [748, 543] width 291 height 41
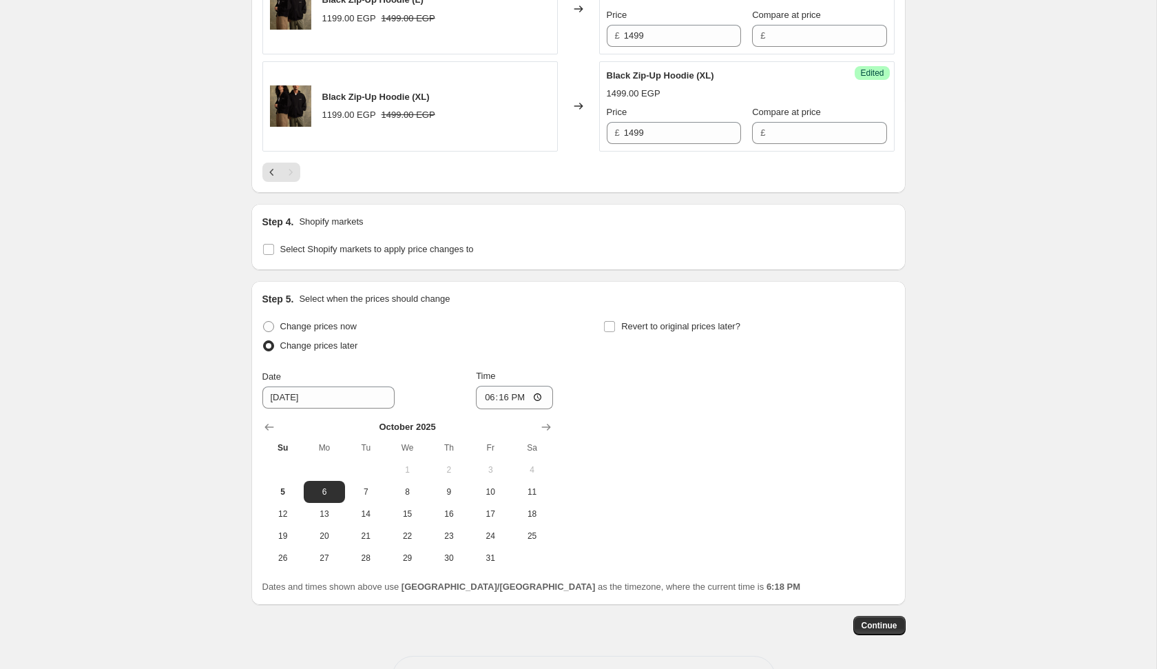
scroll to position [1433, 0]
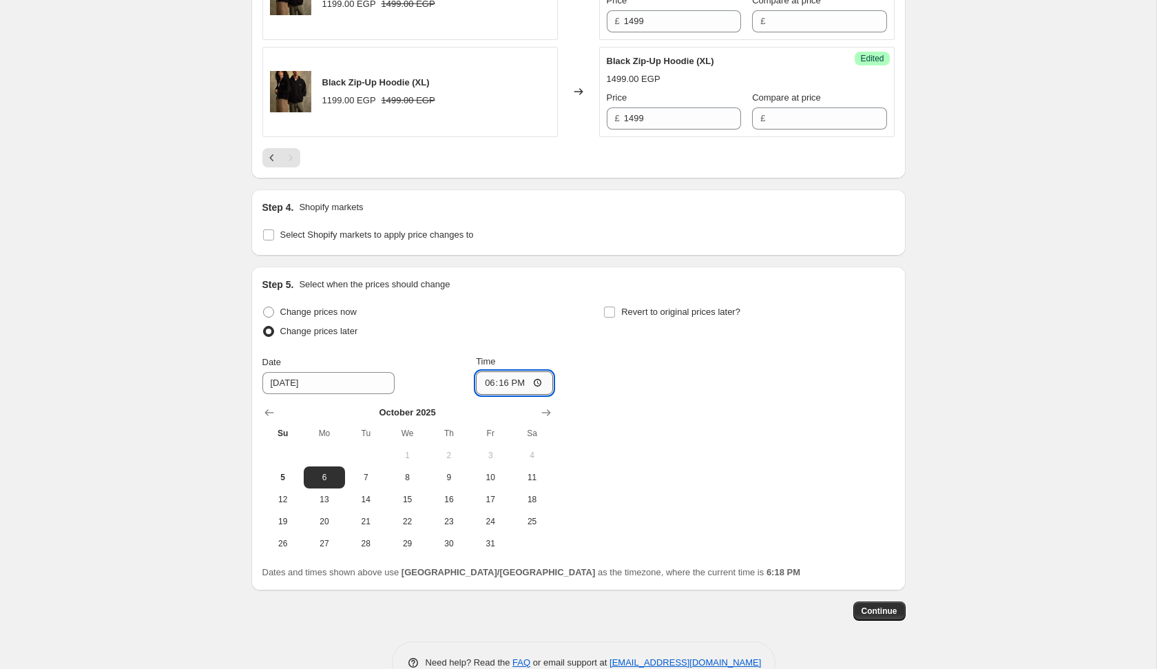
click at [479, 375] on input "18:16" at bounding box center [514, 382] width 77 height 23
type input "00:05"
click at [741, 469] on div "Change prices now Change prices later Date [DATE] Time 00:[DATE] Mo Tu We Th Fr…" at bounding box center [578, 428] width 632 height 252
click at [895, 607] on span "Continue" at bounding box center [880, 611] width 36 height 11
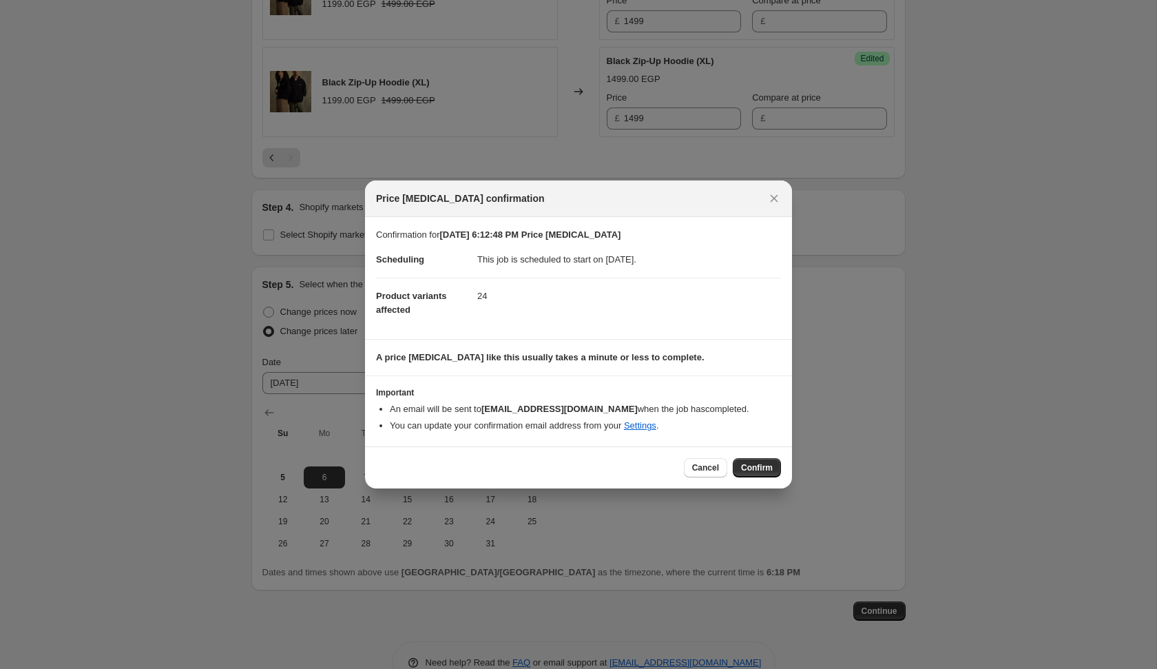
click at [761, 471] on span "Confirm" at bounding box center [757, 467] width 32 height 11
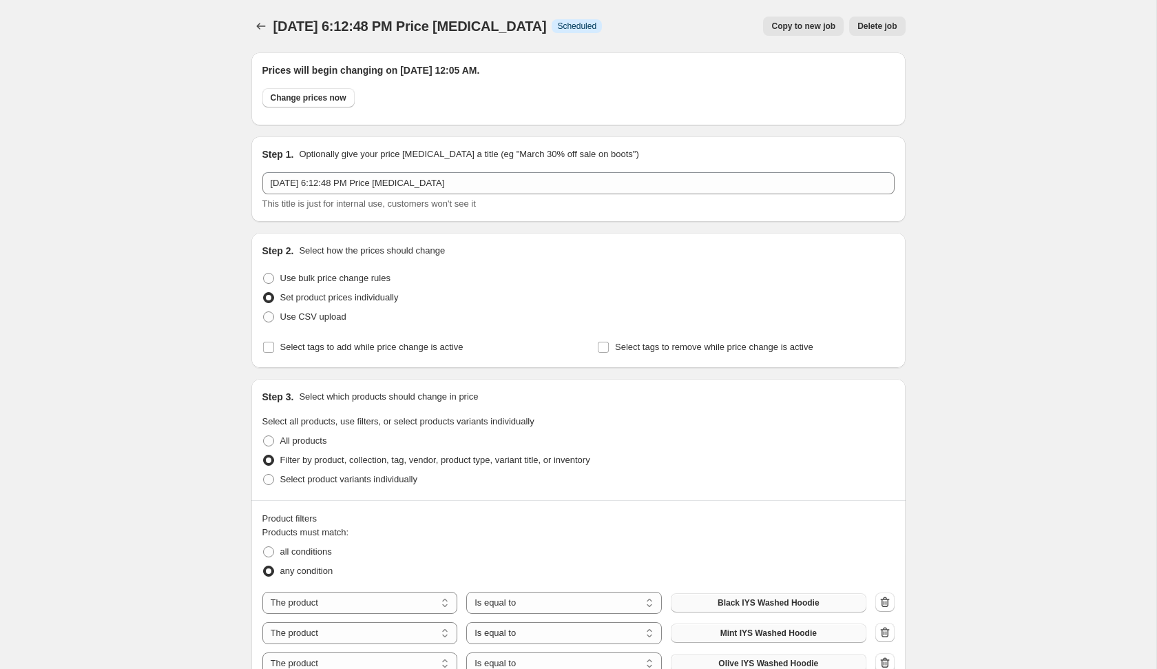
scroll to position [1433, 0]
